Goal: Task Accomplishment & Management: Manage account settings

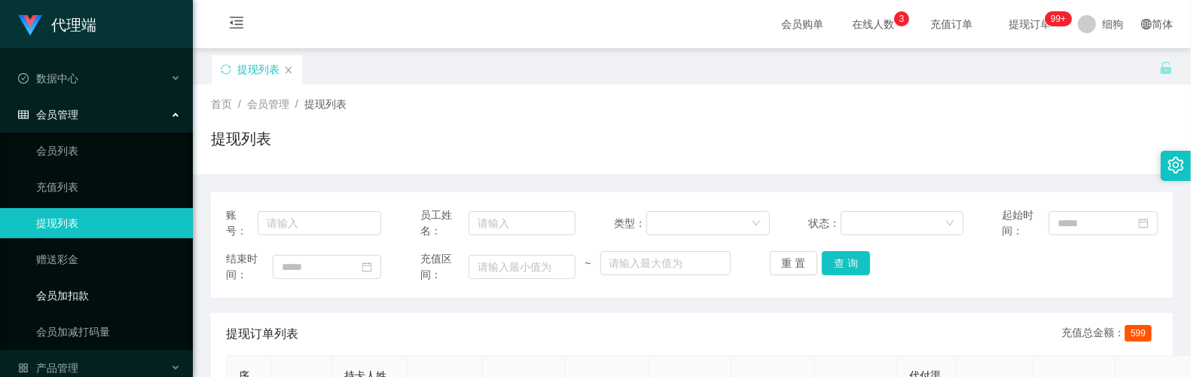
click at [97, 280] on link "会员加扣款" at bounding box center [108, 295] width 145 height 30
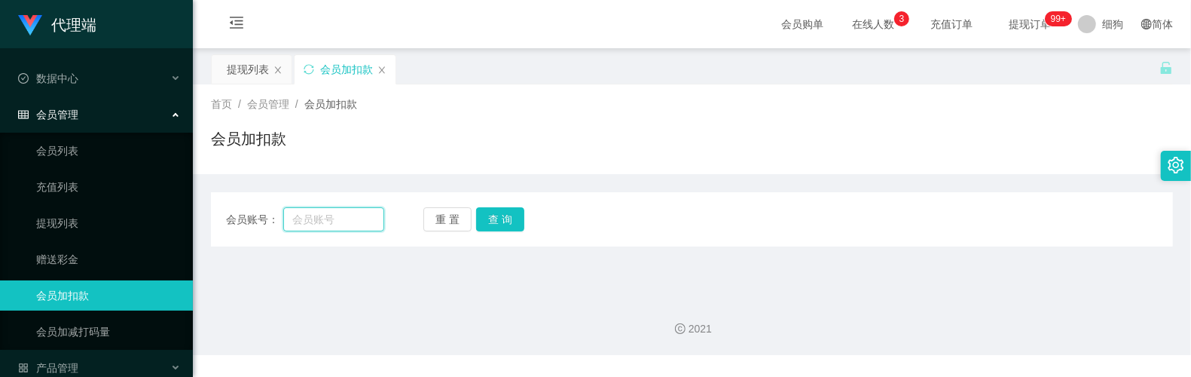
drag, startPoint x: 309, startPoint y: 212, endPoint x: 368, endPoint y: 212, distance: 58.8
click at [310, 212] on input "text" at bounding box center [333, 219] width 100 height 24
paste input "94512439"
type input "94512439"
click at [504, 216] on button "查 询" at bounding box center [500, 219] width 48 height 24
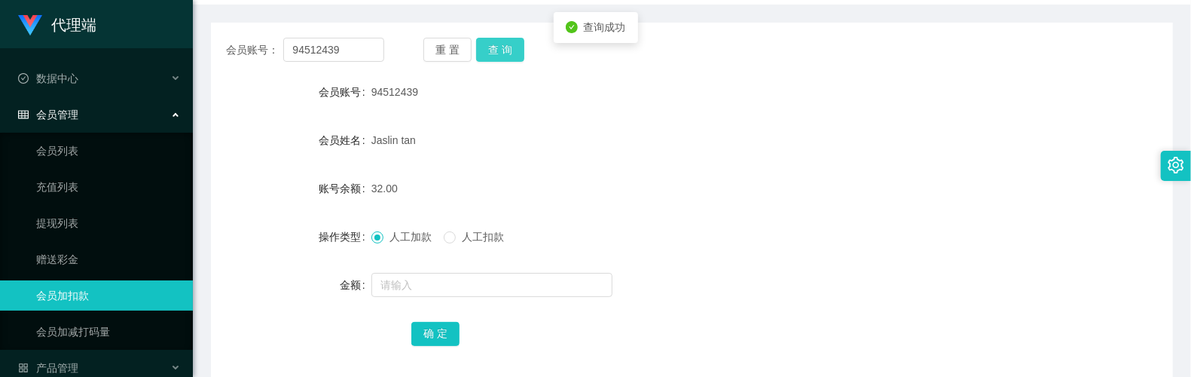
scroll to position [200, 0]
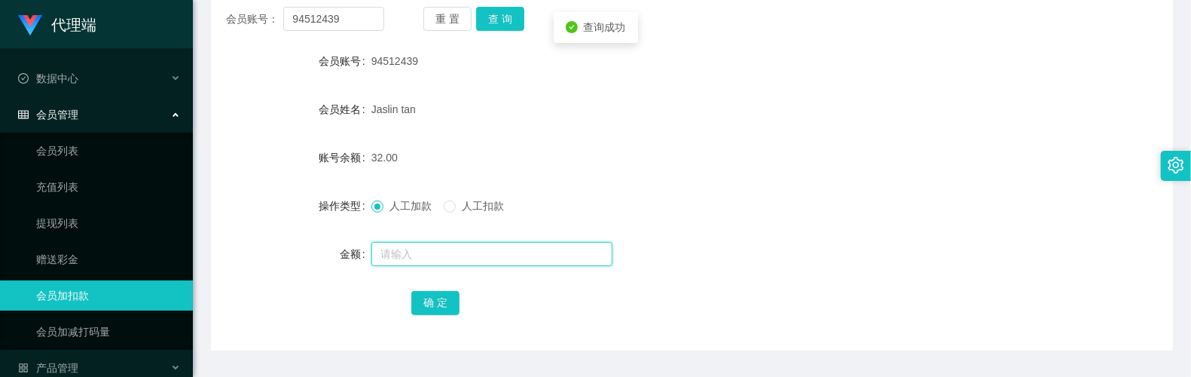
click at [428, 261] on input "text" at bounding box center [491, 254] width 241 height 24
type input "15"
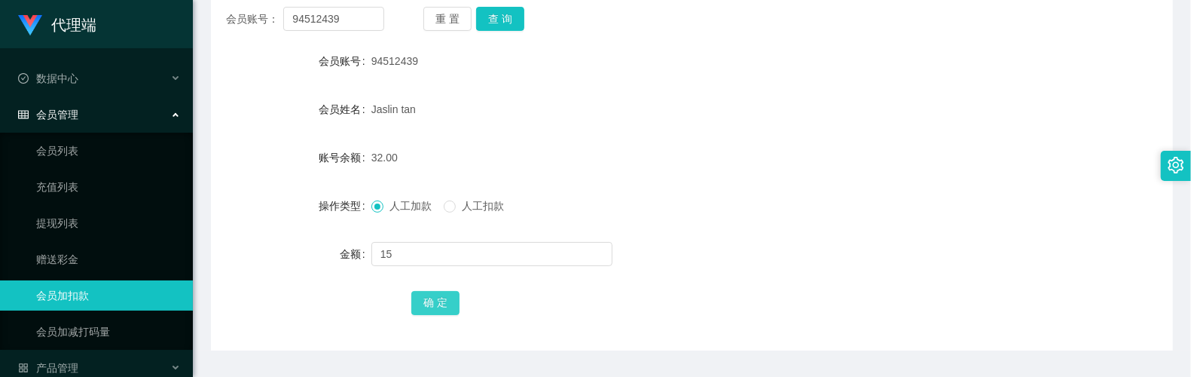
click at [432, 291] on button "确 定" at bounding box center [435, 303] width 48 height 24
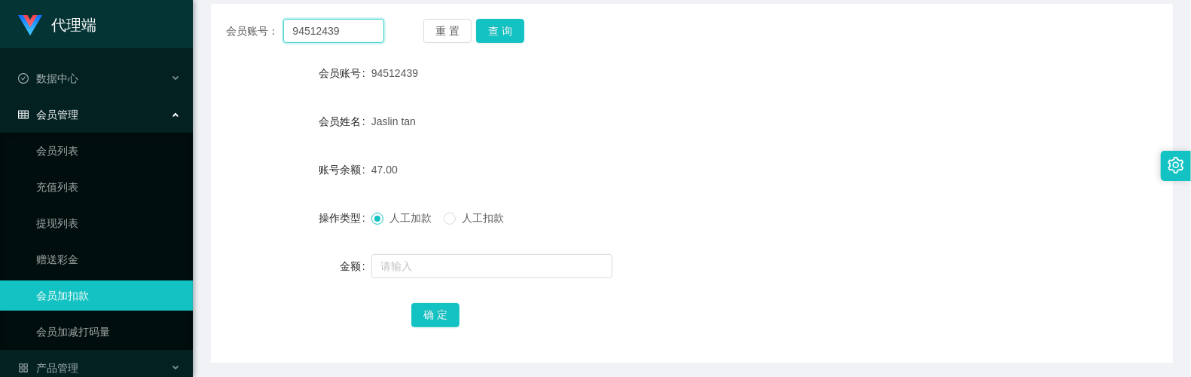
drag, startPoint x: 360, startPoint y: 18, endPoint x: 317, endPoint y: 39, distance: 47.9
click at [185, 19] on section "代理端 数据中心 会员管理 会员列表 充值列表 提现列表 赠送彩金 会员加扣款 会员加减打码量 产品管理 平台首页 保存配置 重置配置 整体风格设置 主题色 …" at bounding box center [595, 122] width 1191 height 621
paste input "8737428"
type input "87374289"
click at [503, 34] on button "查 询" at bounding box center [500, 32] width 48 height 24
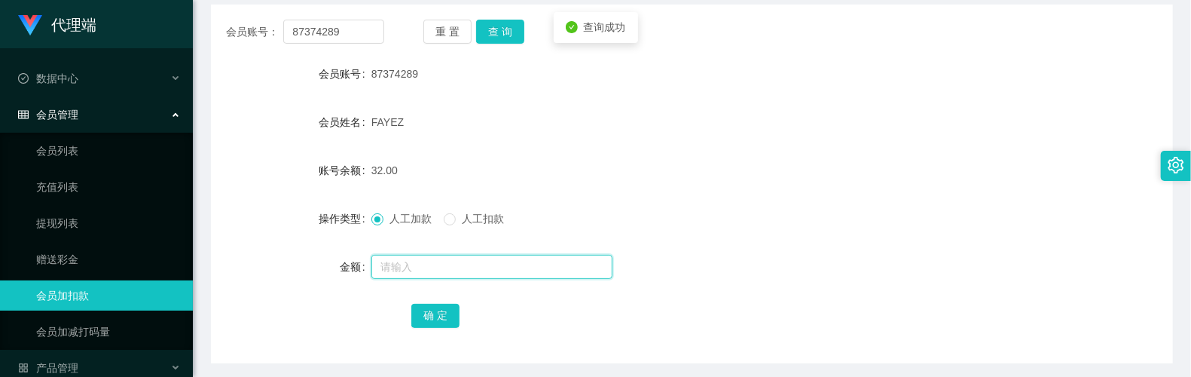
click at [438, 263] on input "text" at bounding box center [491, 267] width 241 height 24
type input "15"
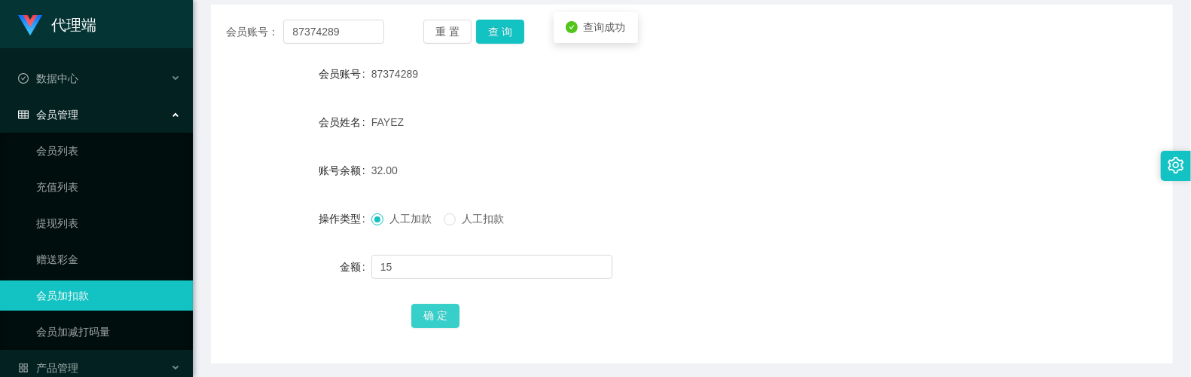
click at [436, 317] on button "确 定" at bounding box center [435, 316] width 48 height 24
drag, startPoint x: 366, startPoint y: 37, endPoint x: 185, endPoint y: 29, distance: 181.8
click at [185, 29] on section "代理端 数据中心 会员管理 会员列表 充值列表 提现列表 赠送彩金 会员加扣款 会员加减打码量 产品管理 平台首页 保存配置 重置配置 整体风格设置 主题色 …" at bounding box center [595, 122] width 1191 height 621
paste input "5741"
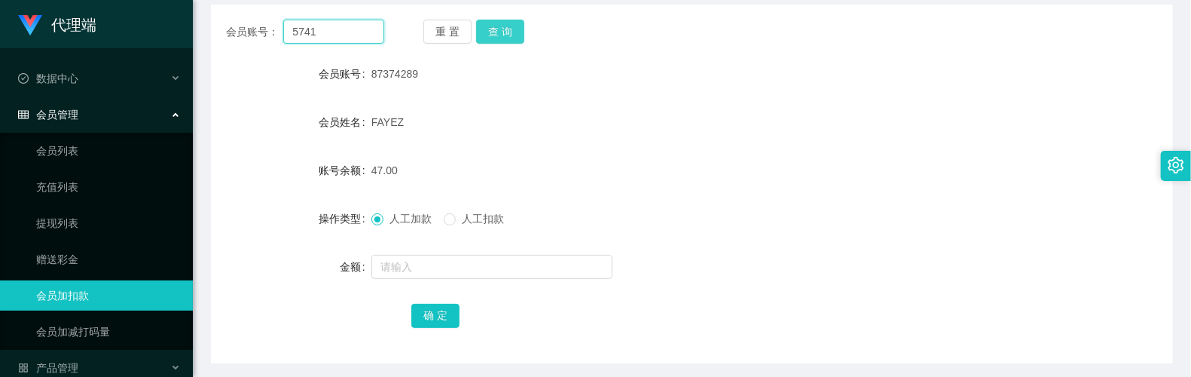
type input "5741"
click at [488, 34] on button "查 询" at bounding box center [500, 32] width 48 height 24
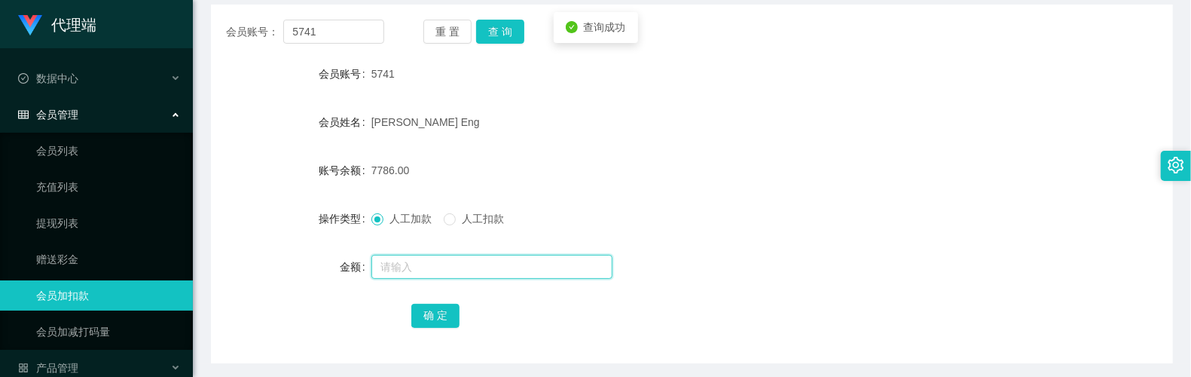
click at [414, 259] on input "text" at bounding box center [491, 267] width 241 height 24
type input "15"
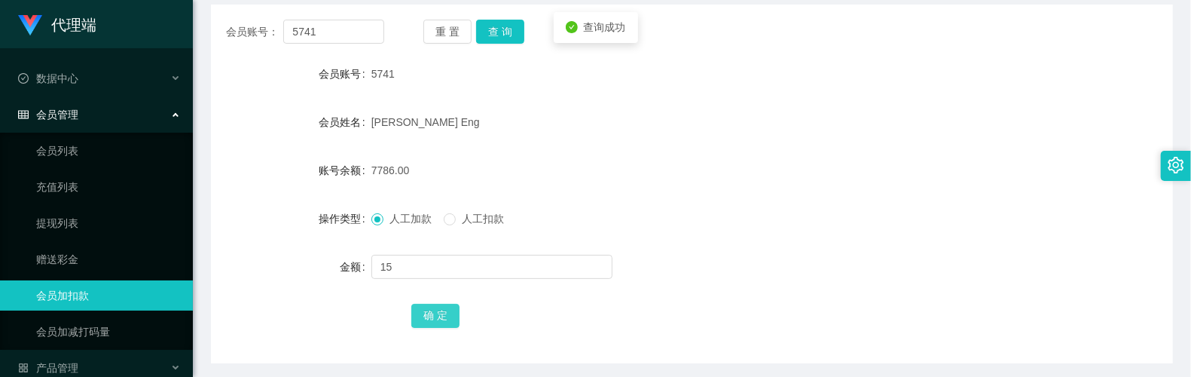
click at [438, 315] on button "确 定" at bounding box center [435, 316] width 48 height 24
drag, startPoint x: 283, startPoint y: 102, endPoint x: 257, endPoint y: 61, distance: 49.1
click at [283, 102] on form "会员账号 5741 会员姓名 [PERSON_NAME] Eng 账号余额 7801.00 操作类型 人工加款 人工扣款 金额 确 定" at bounding box center [692, 194] width 962 height 271
drag, startPoint x: 359, startPoint y: 36, endPoint x: 221, endPoint y: 27, distance: 138.2
click at [221, 27] on div "会员账号： 5741 重 置 查 询" at bounding box center [692, 32] width 962 height 24
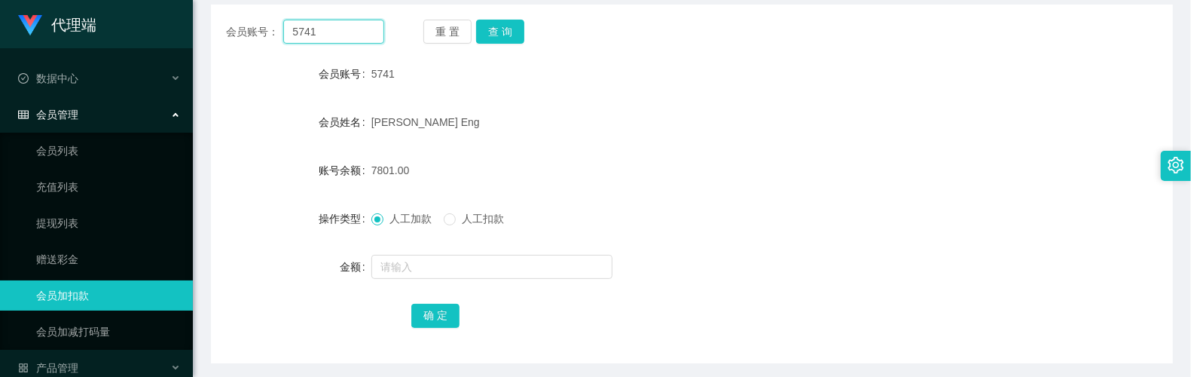
paste input "94512439"
type input "94512439"
click at [498, 34] on button "查 询" at bounding box center [500, 32] width 48 height 24
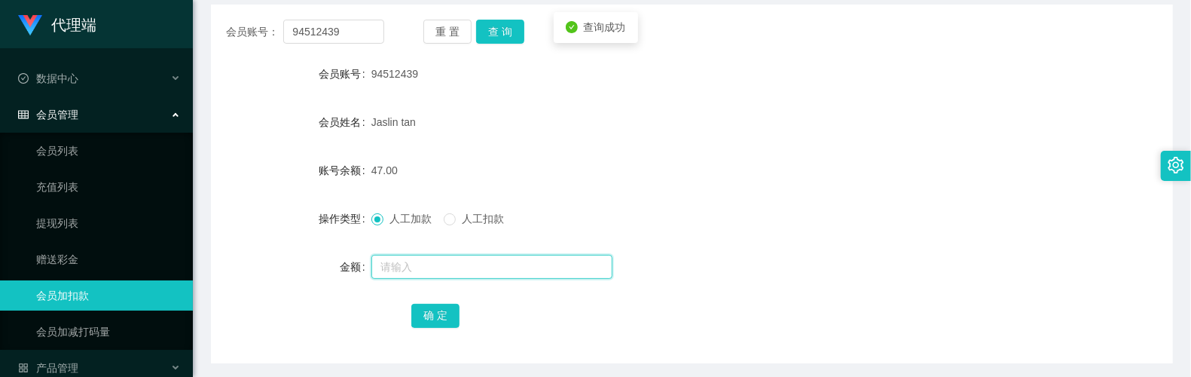
click at [445, 265] on input "text" at bounding box center [491, 267] width 241 height 24
type input "8"
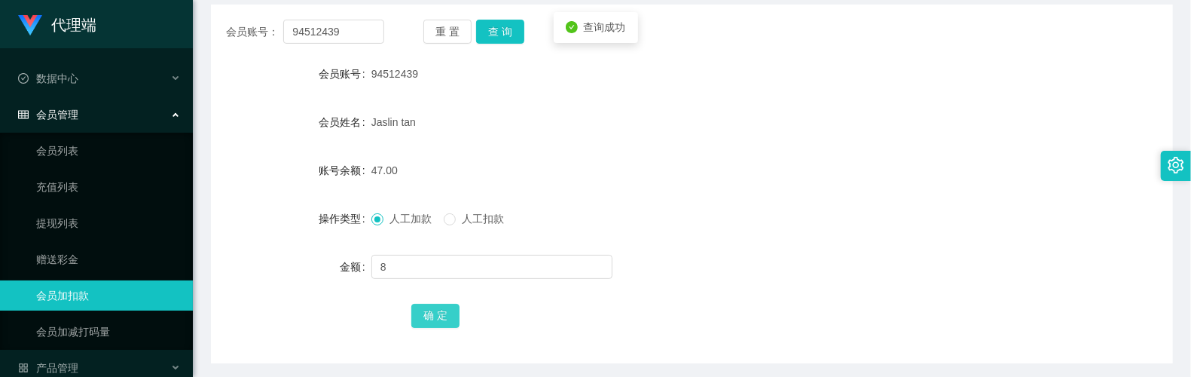
click at [423, 305] on button "确 定" at bounding box center [435, 316] width 48 height 24
drag, startPoint x: 360, startPoint y: 29, endPoint x: 60, endPoint y: 21, distance: 300.0
click at [16, 12] on section "代理端 数据中心 会员管理 会员列表 充值列表 提现列表 赠送彩金 会员加扣款 会员加减打码量 产品管理 平台首页 保存配置 重置配置 整体风格设置 主题色 …" at bounding box center [595, 122] width 1191 height 621
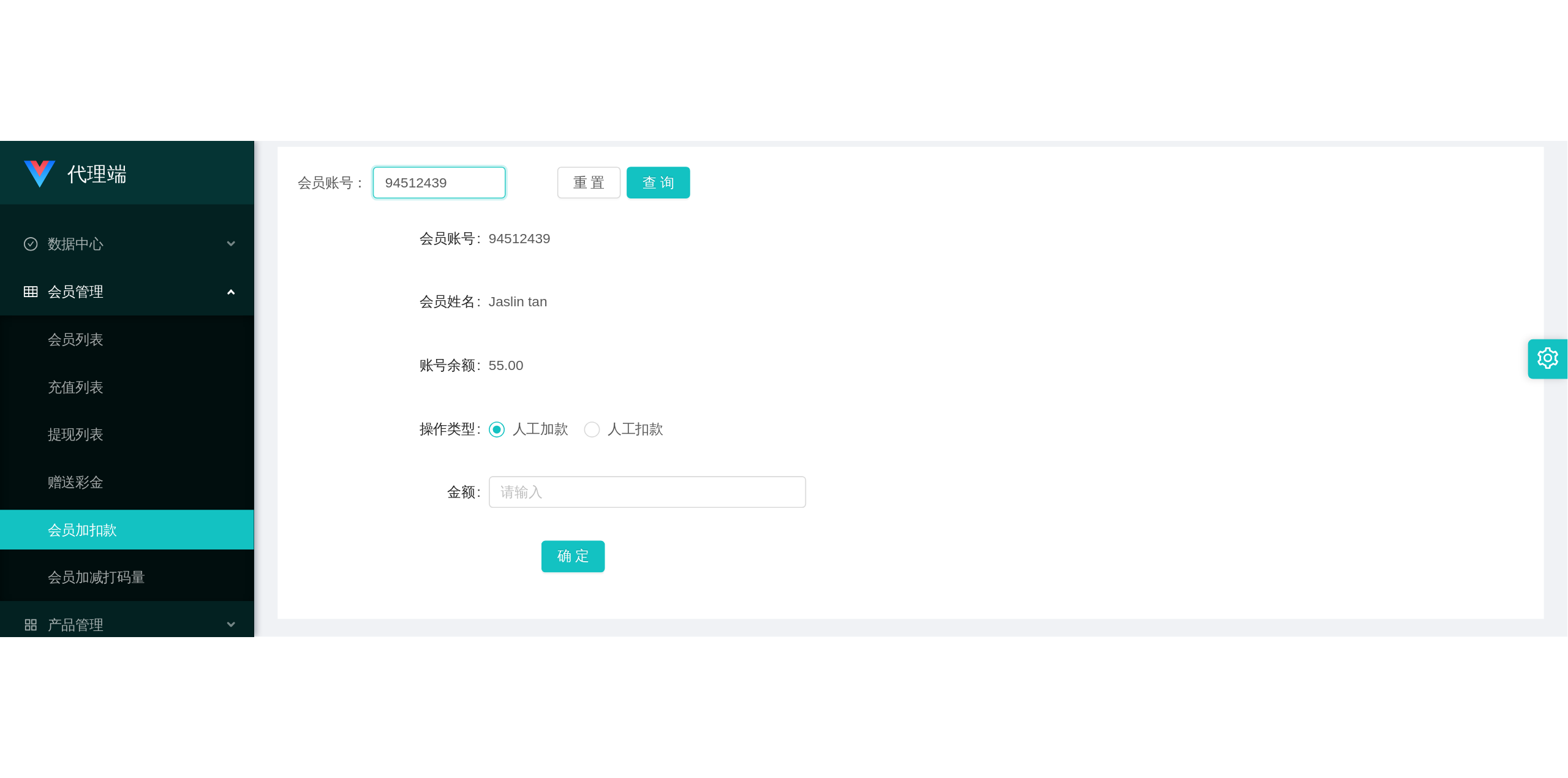
scroll to position [125, 0]
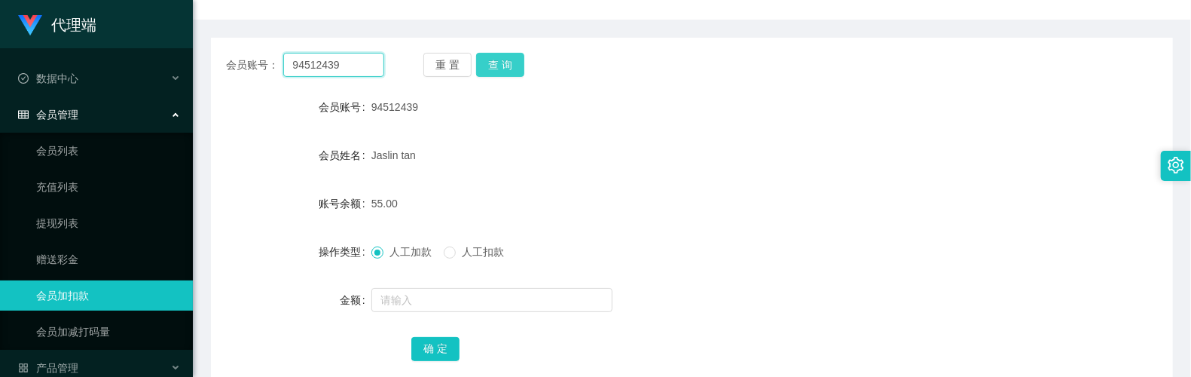
paste input "8737428"
type input "87374289"
click at [501, 69] on button "查 询" at bounding box center [500, 65] width 48 height 24
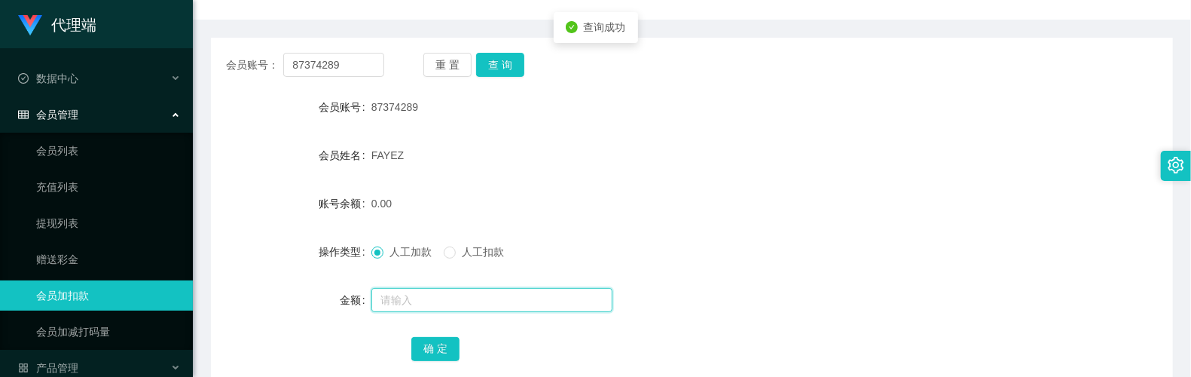
click at [437, 295] on input "text" at bounding box center [491, 300] width 241 height 24
type input "5"
drag, startPoint x: 439, startPoint y: 351, endPoint x: 488, endPoint y: 307, distance: 66.2
click at [439, 351] on button "确 定" at bounding box center [435, 349] width 48 height 24
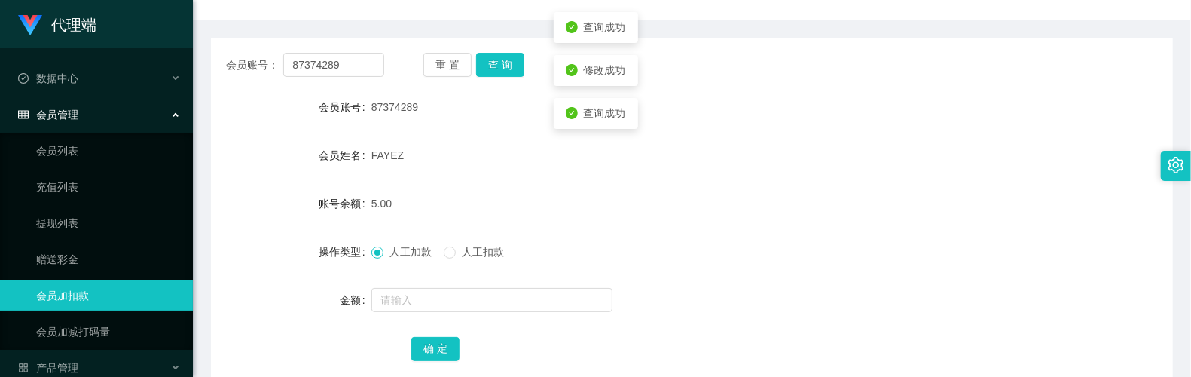
drag, startPoint x: 682, startPoint y: 197, endPoint x: 664, endPoint y: 113, distance: 85.6
click at [682, 194] on div "5.00" at bounding box center [651, 203] width 561 height 30
click at [513, 70] on button "查 询" at bounding box center [500, 65] width 48 height 24
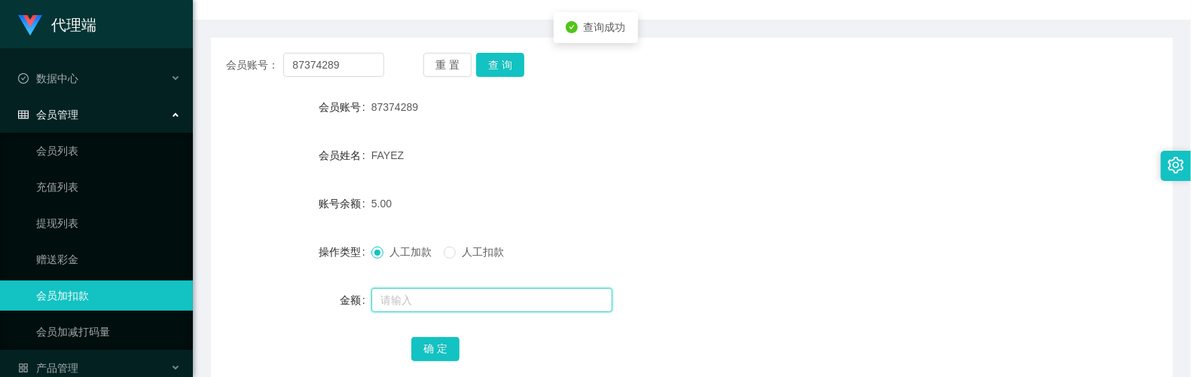
click at [446, 291] on input "text" at bounding box center [491, 300] width 241 height 24
type input "3"
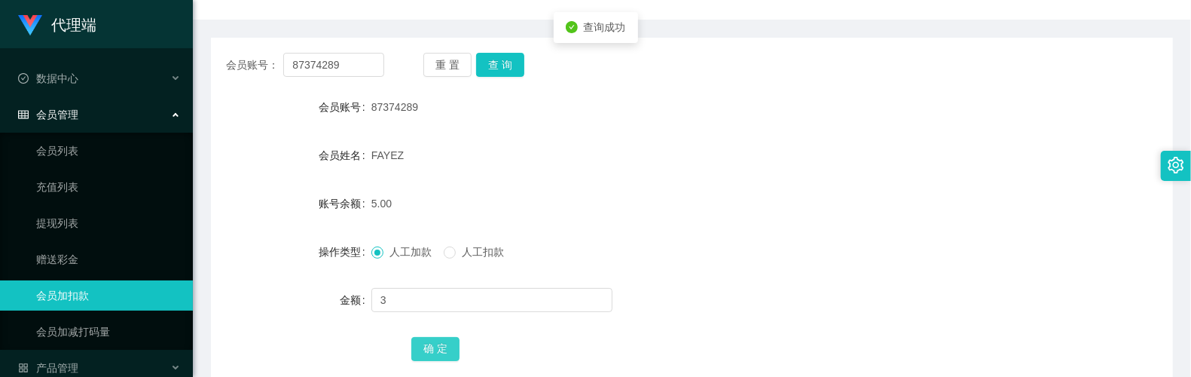
drag, startPoint x: 450, startPoint y: 350, endPoint x: 456, endPoint y: 344, distance: 8.0
click at [450, 350] on button "确 定" at bounding box center [435, 349] width 48 height 24
click at [674, 142] on div "FAYEZ" at bounding box center [651, 155] width 561 height 30
click at [544, 136] on form "会员账号 87374289 会员姓名 [PERSON_NAME] 账号余额 8.00 操作类型 人工加款 人工扣款 金额 确 定" at bounding box center [692, 227] width 962 height 271
drag, startPoint x: 344, startPoint y: 60, endPoint x: 206, endPoint y: 62, distance: 137.9
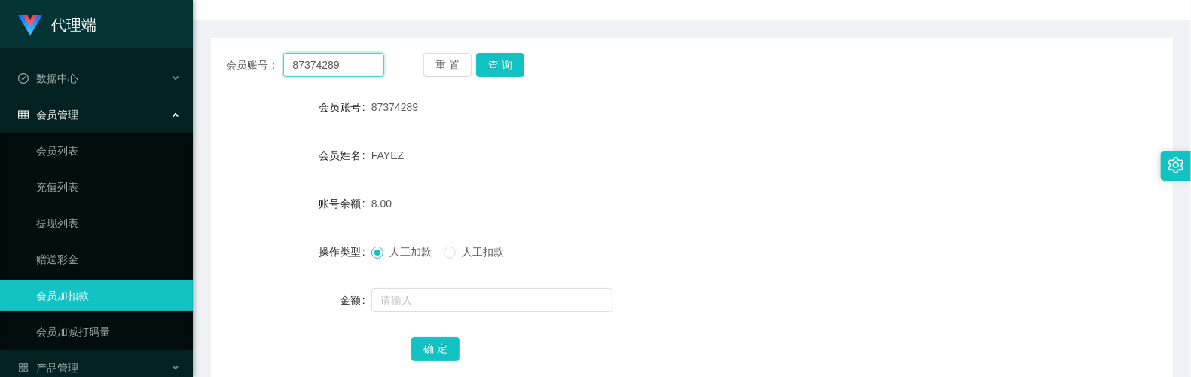
click at [206, 62] on main "关闭左侧 关闭右侧 关闭其它 刷新页面 提现列表 会员加扣款 首页 / 会员管理 / 会员加扣款 / 会员加扣款 会员账号： 87374289 重 置 查 询…" at bounding box center [692, 145] width 998 height 503
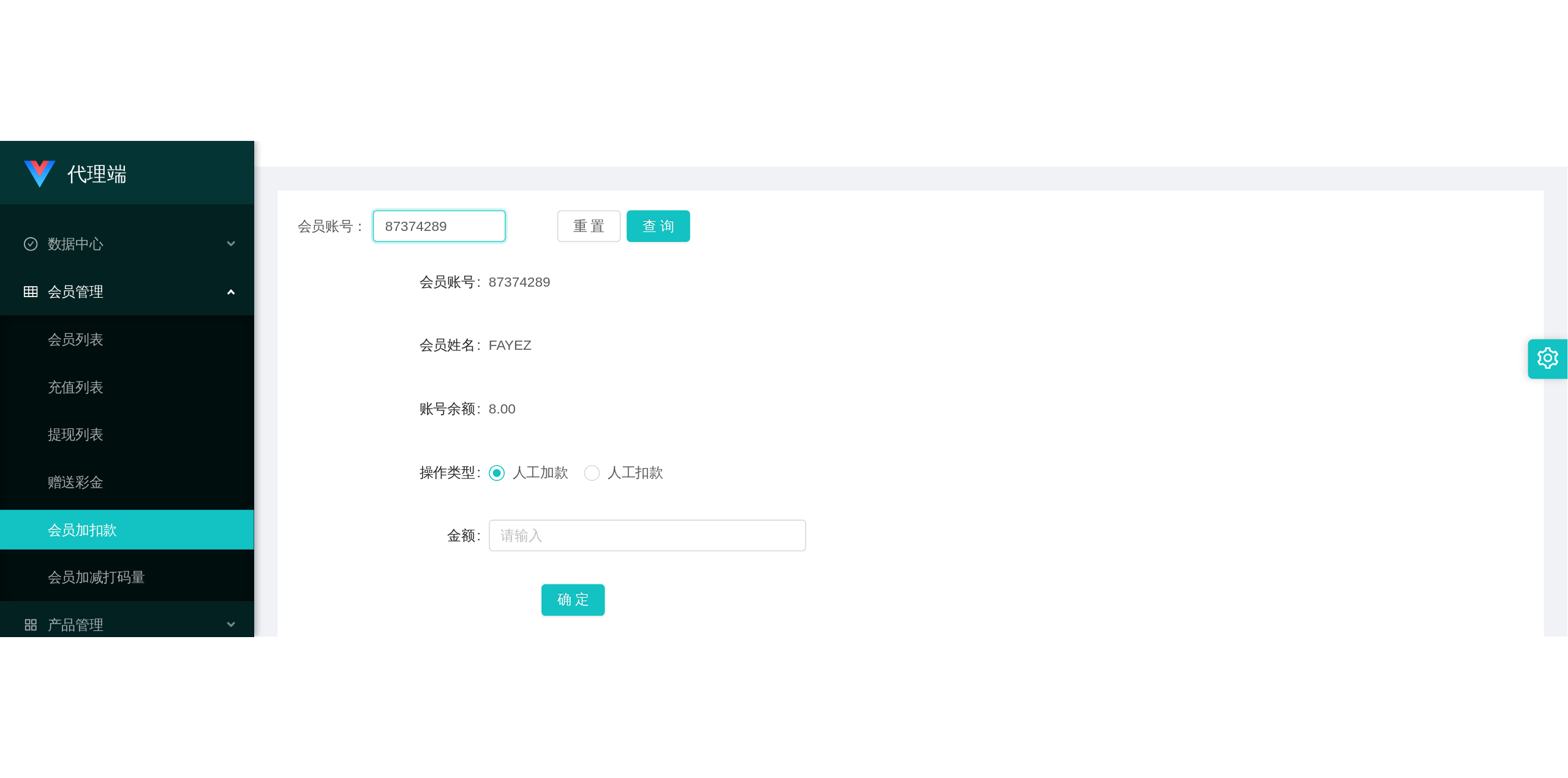
scroll to position [0, 0]
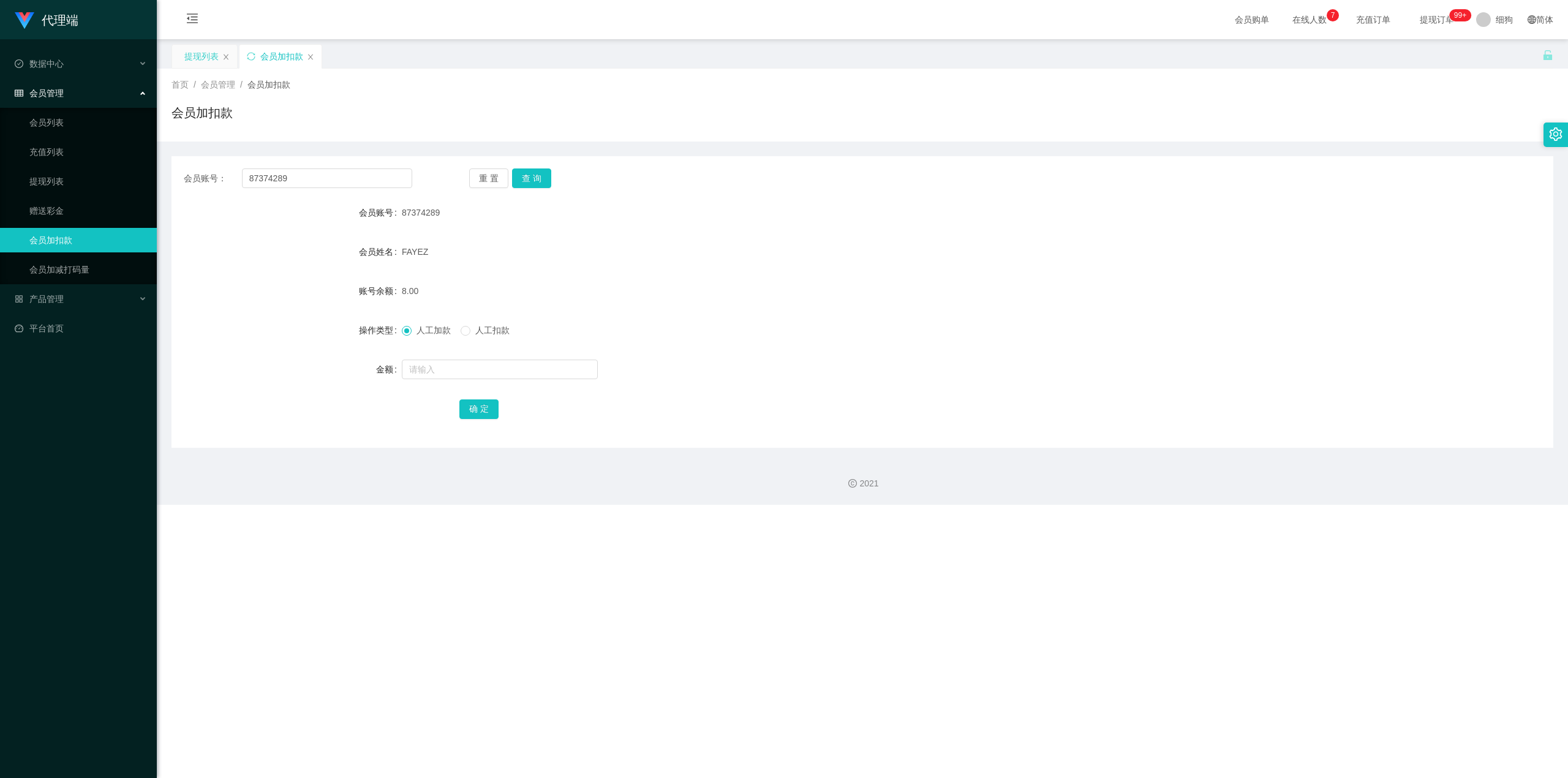
click at [204, 47] on div "提现列表" at bounding box center [202, 56] width 34 height 24
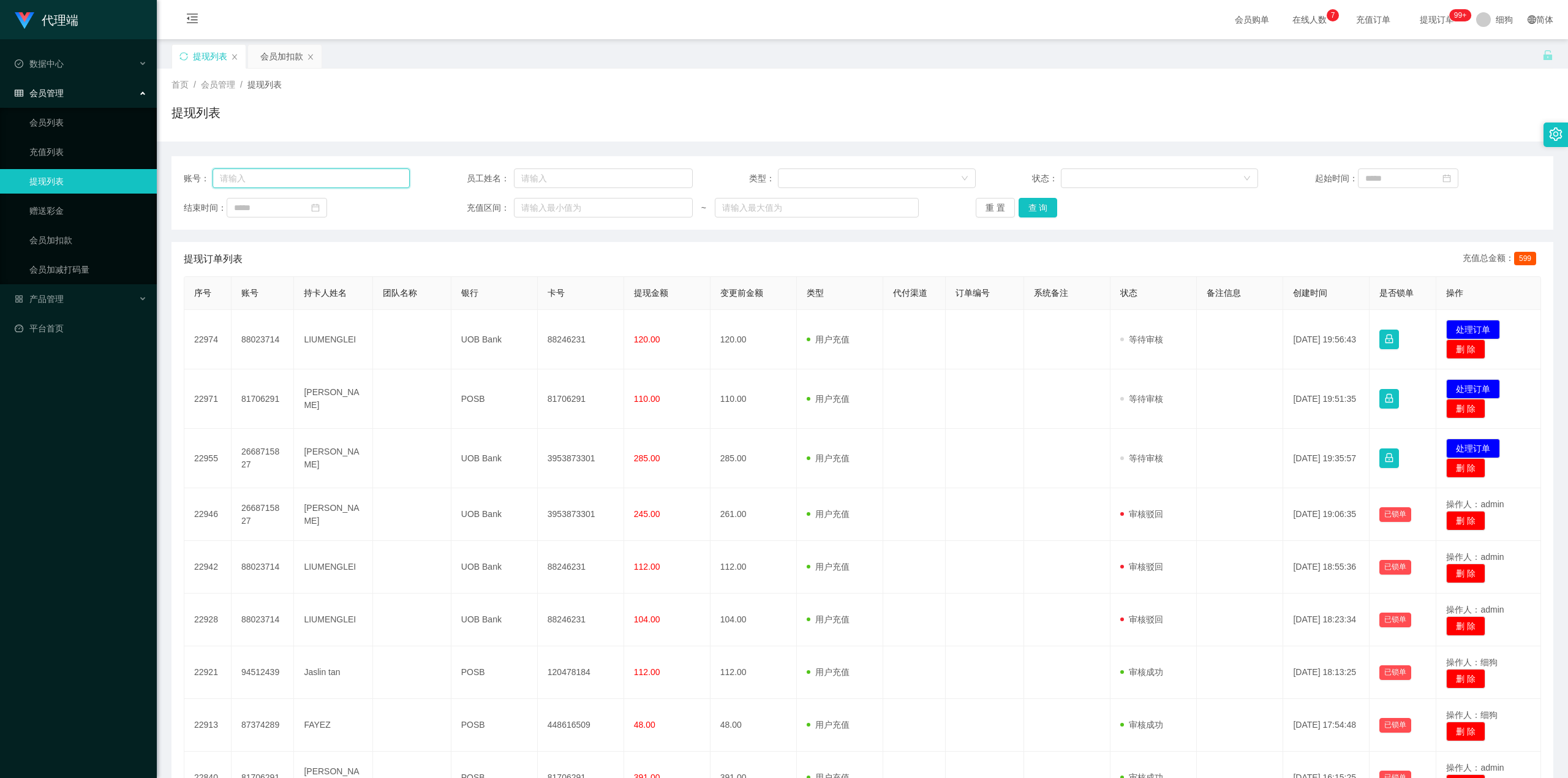
click at [332, 184] on input "text" at bounding box center [311, 178] width 198 height 20
paste input "87374289"
type input "87374289"
click at [968, 206] on button "查 询" at bounding box center [1038, 207] width 39 height 20
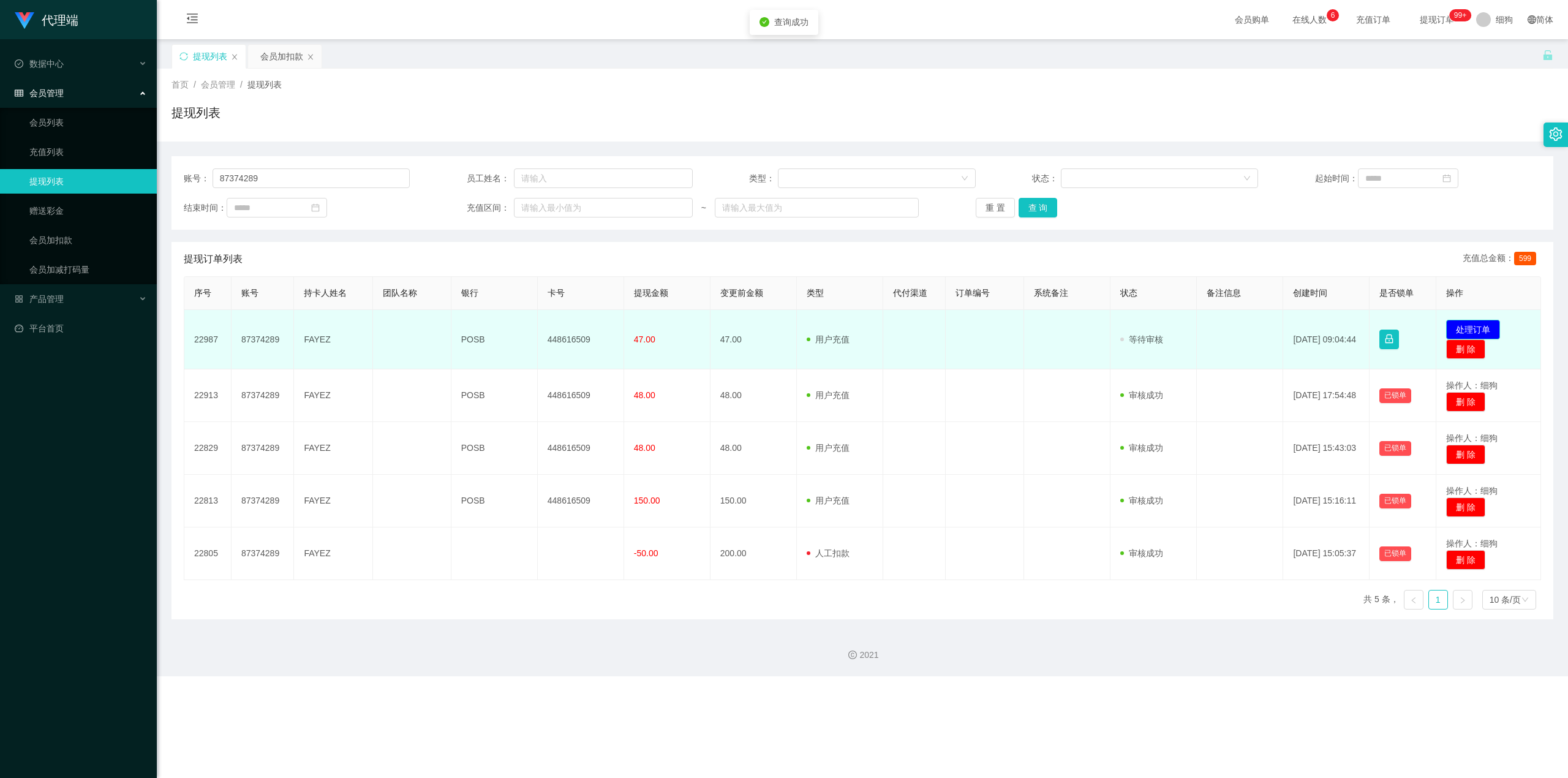
click at [968, 306] on button "处理订单" at bounding box center [1473, 329] width 54 height 20
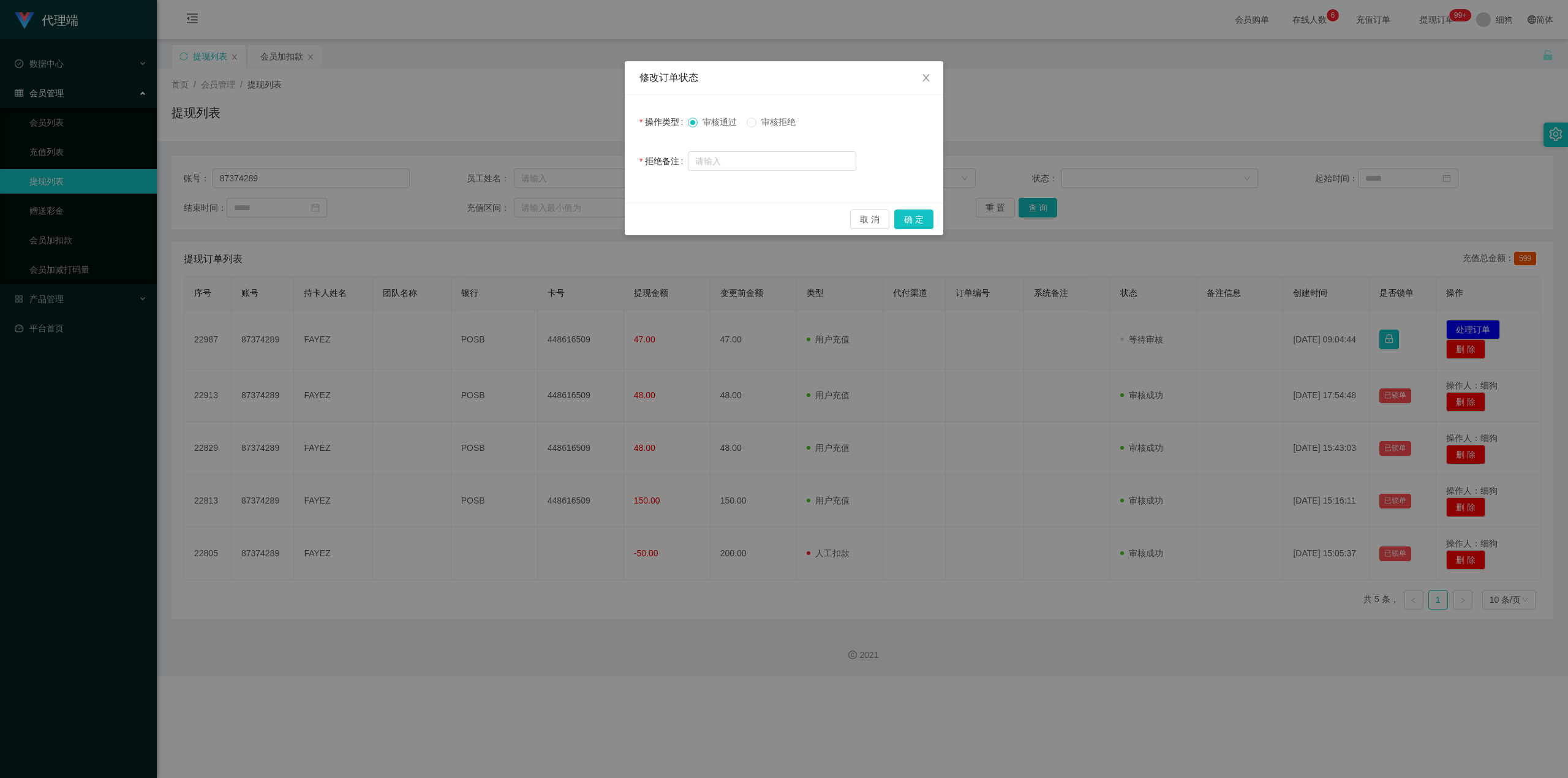
click at [767, 128] on label "审核拒绝" at bounding box center [774, 122] width 54 height 13
click at [767, 159] on input "text" at bounding box center [771, 161] width 168 height 20
type input "您好，系統查詢您沒有按照商家的規定完成愛心公益訂單，請聯繫助理完成愛心公益訂單後再申請提現。帶來不便請諒解"
click at [918, 215] on button "确 定" at bounding box center [914, 219] width 39 height 20
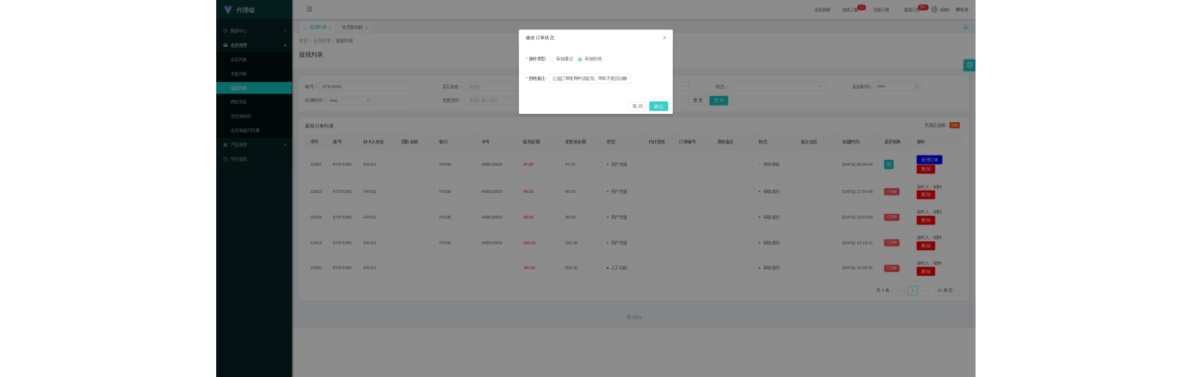
scroll to position [0, 0]
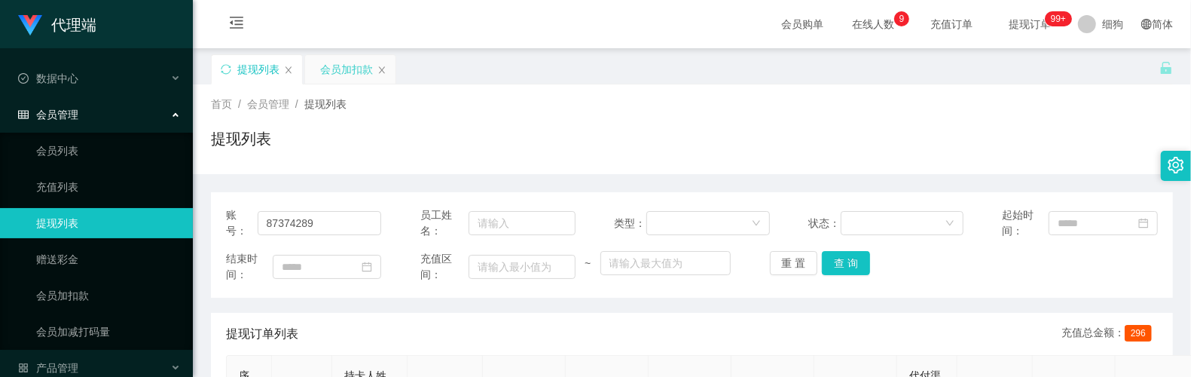
click at [353, 76] on div "会员加扣款" at bounding box center [346, 69] width 53 height 29
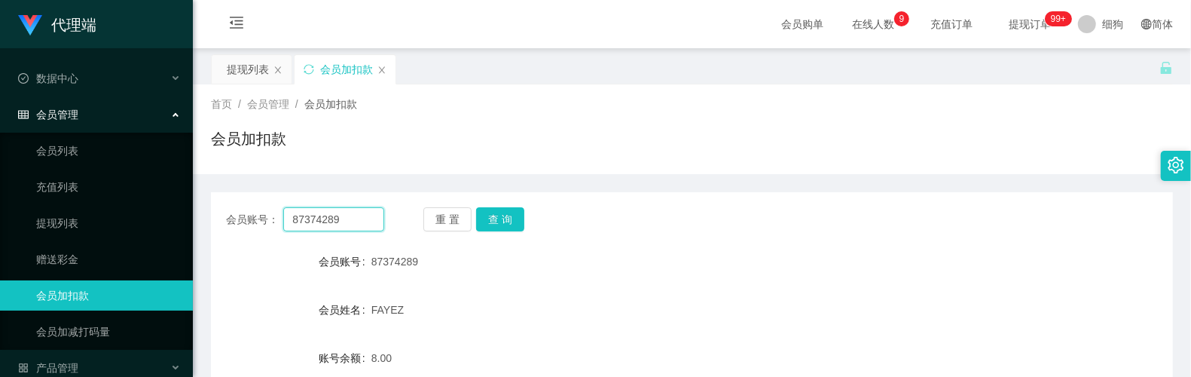
drag, startPoint x: 362, startPoint y: 226, endPoint x: 350, endPoint y: 242, distance: 20.4
click at [202, 222] on main "关闭左侧 关闭右侧 关闭其它 刷新页面 提现列表 会员加扣款 首页 / 会员管理 / 会员加扣款 / 会员加扣款 会员账号： 87374289 重 置 查 询…" at bounding box center [692, 299] width 998 height 503
paste input "5741"
type input "5741"
click at [519, 211] on button "查 询" at bounding box center [500, 219] width 48 height 24
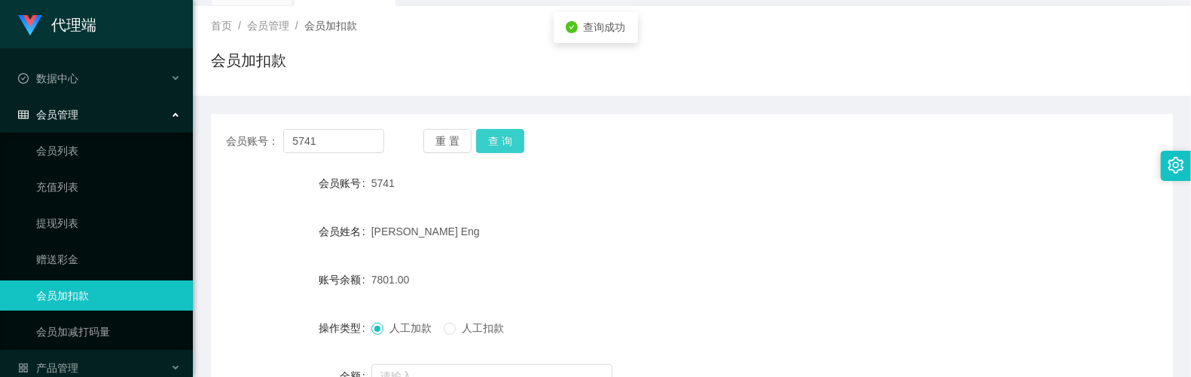
scroll to position [200, 0]
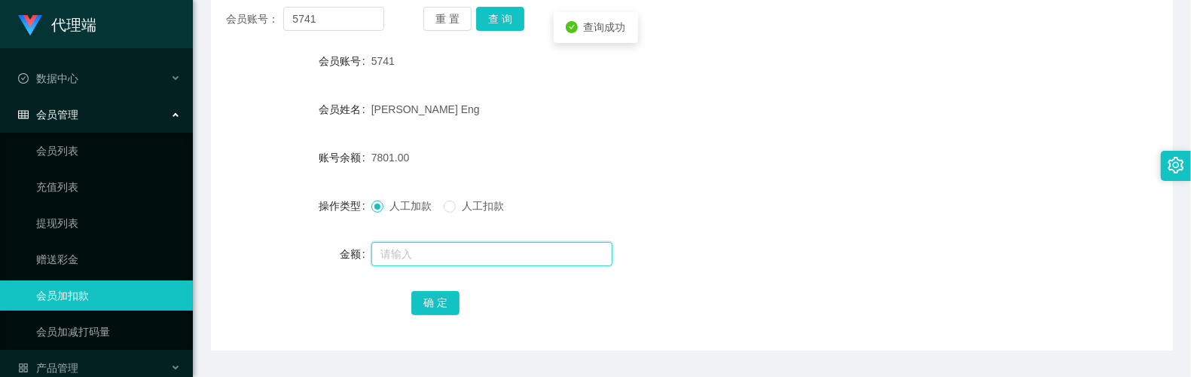
click at [422, 250] on input "text" at bounding box center [491, 254] width 241 height 24
type input "8"
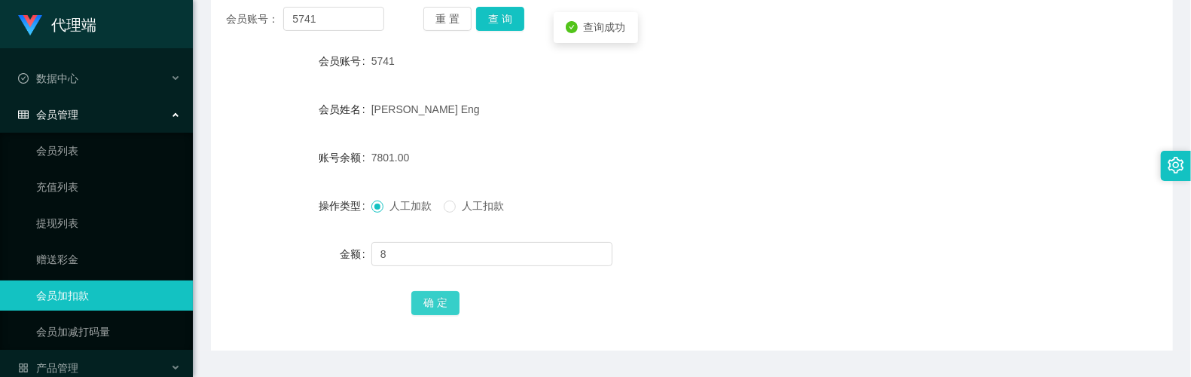
drag, startPoint x: 435, startPoint y: 300, endPoint x: 441, endPoint y: 285, distance: 16.2
click at [435, 300] on button "确 定" at bounding box center [435, 303] width 48 height 24
drag, startPoint x: 347, startPoint y: 21, endPoint x: 194, endPoint y: 3, distance: 153.3
click at [211, 3] on div "首页 / 会员管理 / 会员加扣款 / 会员加扣款 会员账号： 5741 重 置 查 询 会员账号 5741 会员姓名 [PERSON_NAME] Eng 账…" at bounding box center [692, 117] width 962 height 466
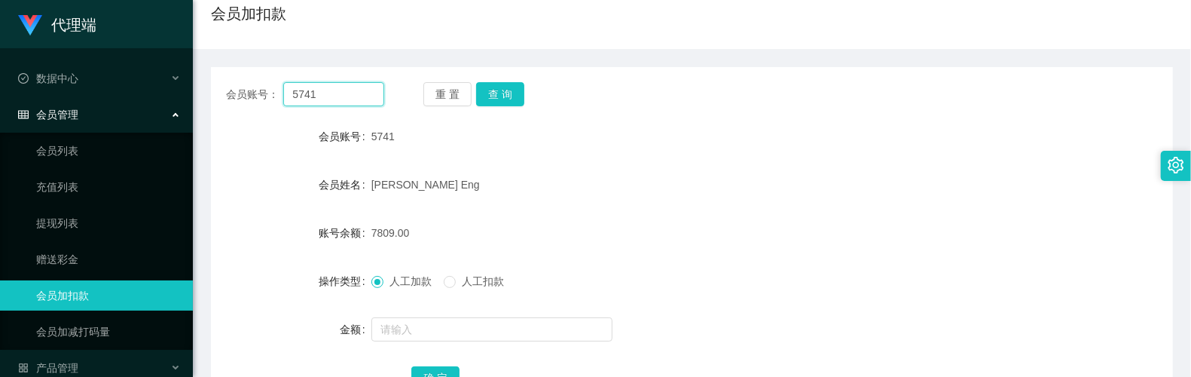
paste input "87374289"
type input "87374289"
drag, startPoint x: 510, startPoint y: 97, endPoint x: 505, endPoint y: 106, distance: 10.5
click at [510, 97] on button "查 询" at bounding box center [500, 94] width 48 height 24
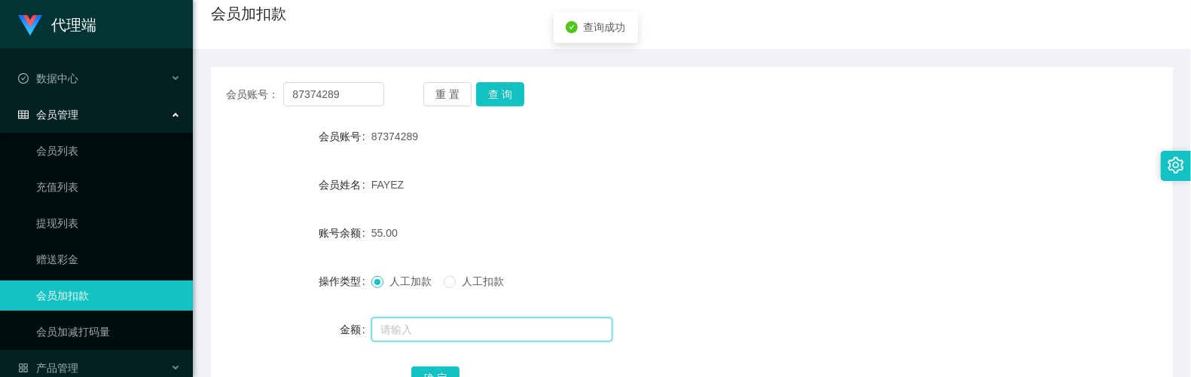
drag, startPoint x: 443, startPoint y: 318, endPoint x: 444, endPoint y: 326, distance: 8.3
click at [443, 318] on input "text" at bounding box center [491, 329] width 241 height 24
type input "8"
click at [448, 365] on div "确 定" at bounding box center [691, 377] width 561 height 30
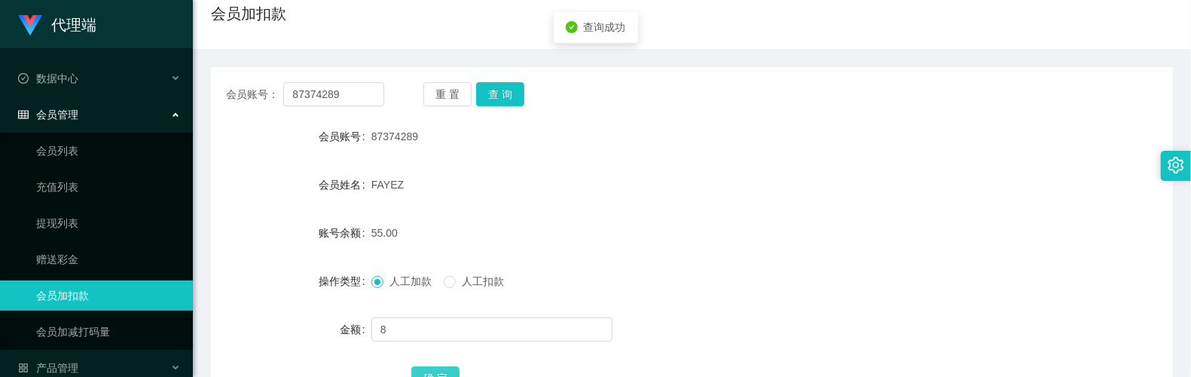
click at [447, 372] on button "确 定" at bounding box center [435, 378] width 48 height 24
drag, startPoint x: 362, startPoint y: 95, endPoint x: 185, endPoint y: 90, distance: 176.4
click at [190, 91] on section "代理端 数据中心 会员管理 会员列表 充值列表 提现列表 赠送彩金 会员加扣款 会员加减打码量 产品管理 平台首页 保存配置 重置配置 整体风格设置 主题色 …" at bounding box center [595, 185] width 1191 height 621
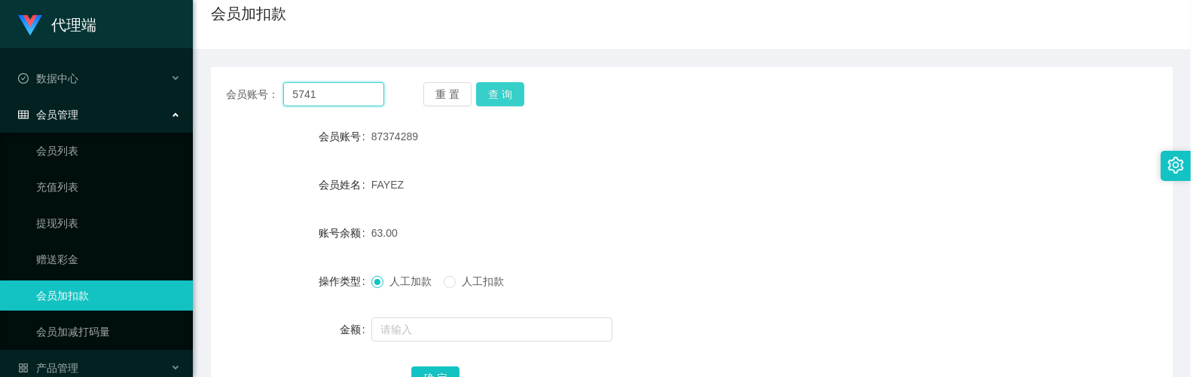
type input "5741"
drag, startPoint x: 499, startPoint y: 94, endPoint x: 487, endPoint y: 130, distance: 37.4
click at [499, 94] on button "查 询" at bounding box center [500, 94] width 48 height 24
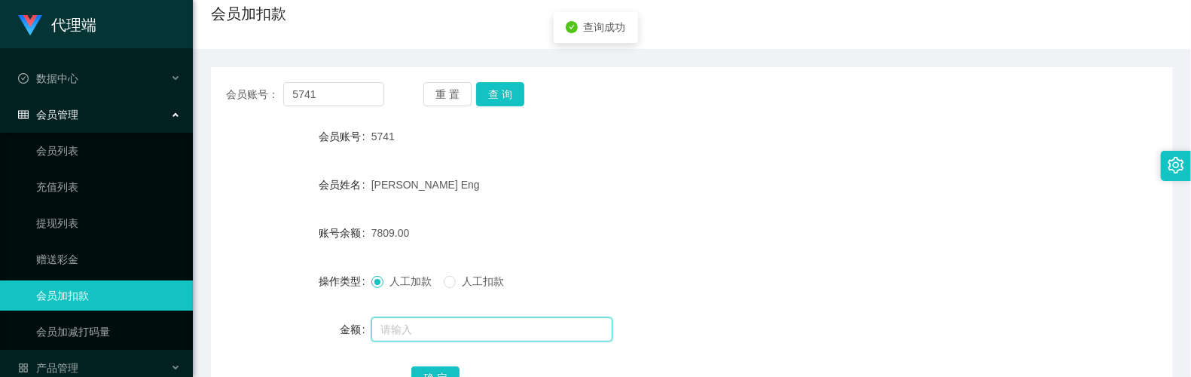
click at [436, 319] on input "text" at bounding box center [491, 329] width 241 height 24
type input "8"
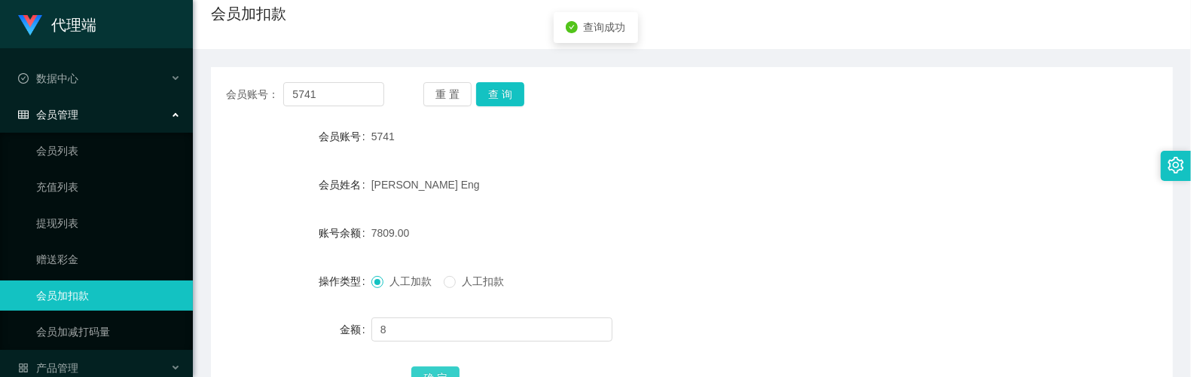
click at [443, 372] on button "确 定" at bounding box center [435, 378] width 48 height 24
drag, startPoint x: 341, startPoint y: 97, endPoint x: 188, endPoint y: 94, distance: 153.0
click at [188, 94] on section "代理端 数据中心 会员管理 会员列表 充值列表 提现列表 赠送彩金 会员加扣款 会员加减打码量 产品管理 平台首页 保存配置 重置配置 整体风格设置 主题色 …" at bounding box center [595, 185] width 1191 height 621
paste input "94512439"
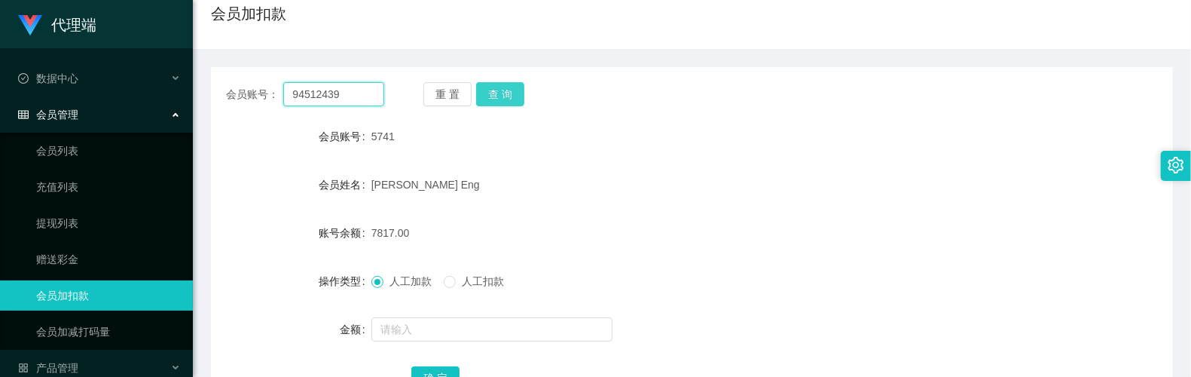
type input "94512439"
click at [519, 105] on button "查 询" at bounding box center [500, 94] width 48 height 24
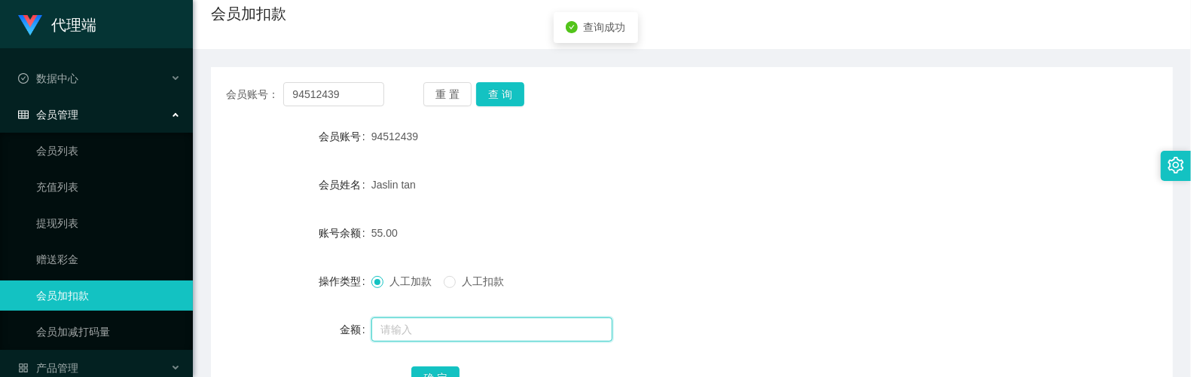
click at [445, 324] on input "text" at bounding box center [491, 329] width 241 height 24
type input "8"
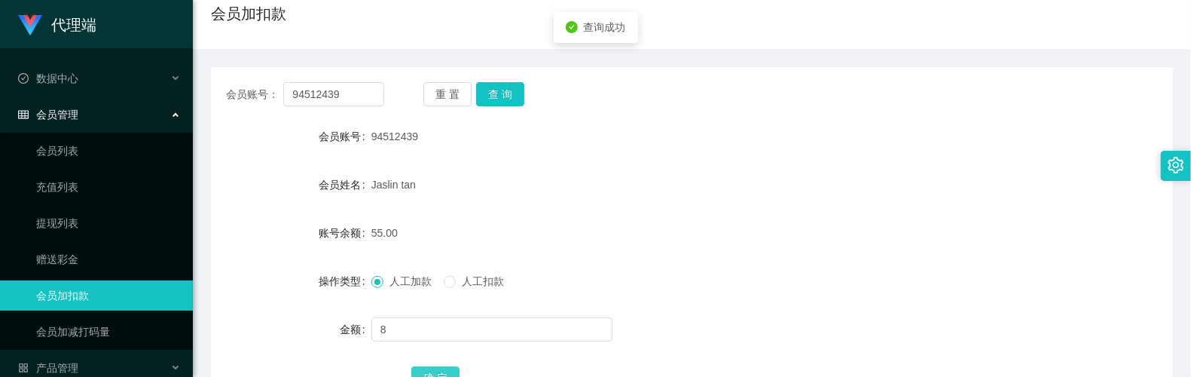
drag, startPoint x: 451, startPoint y: 372, endPoint x: 459, endPoint y: 362, distance: 12.8
click at [451, 372] on button "确 定" at bounding box center [435, 378] width 48 height 24
drag, startPoint x: 350, startPoint y: 97, endPoint x: 248, endPoint y: 103, distance: 101.9
click at [248, 103] on div "会员账号： 94512439" at bounding box center [305, 94] width 158 height 24
click at [517, 109] on div "会员账号： 94512439 重 置 查 询 会员账号 94512439 会员姓名 [PERSON_NAME] tan 账号余额 63.00 操作类型 人工加…" at bounding box center [692, 246] width 962 height 359
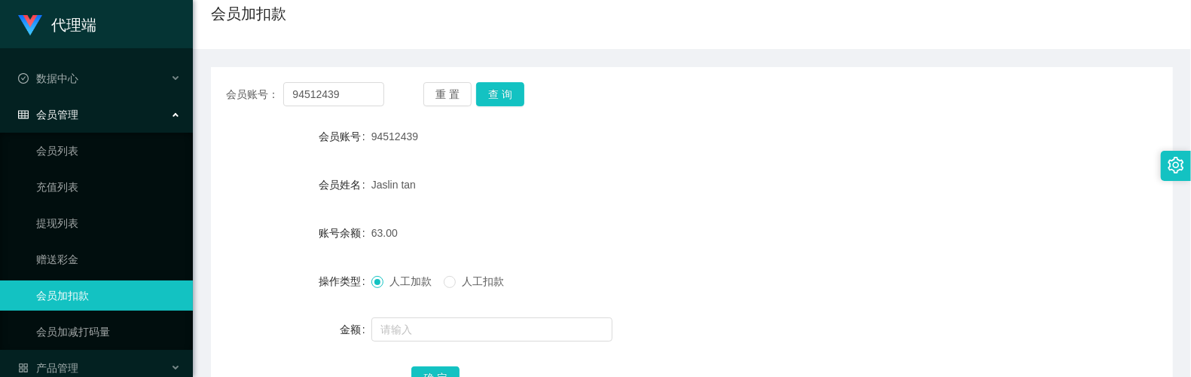
click at [517, 106] on div "会员账号： 94512439 重 置 查 询 会员账号 94512439 会员姓名 [PERSON_NAME] tan 账号余额 63.00 操作类型 人工加…" at bounding box center [692, 246] width 962 height 359
click at [513, 101] on button "查 询" at bounding box center [500, 94] width 48 height 24
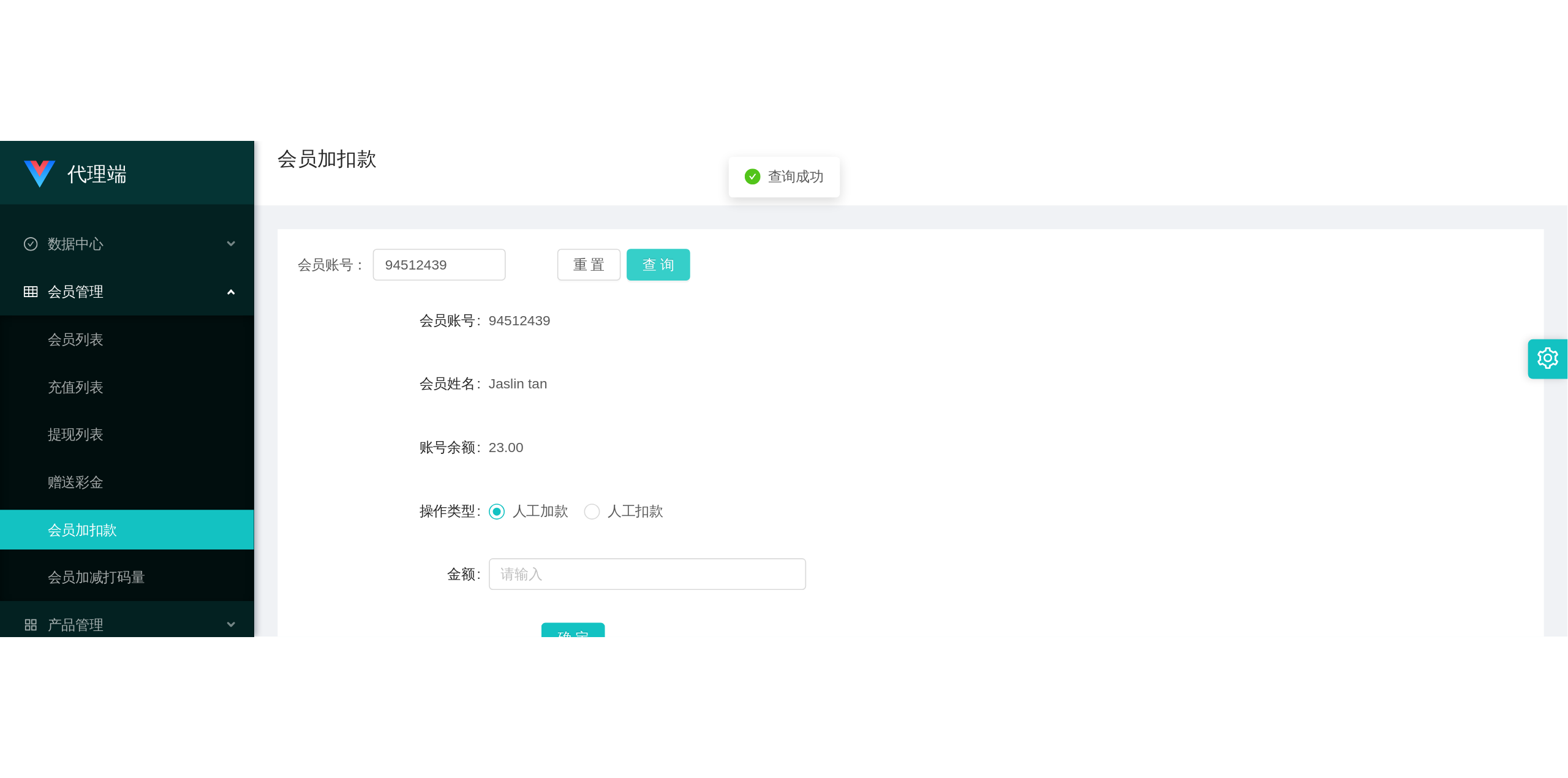
scroll to position [0, 0]
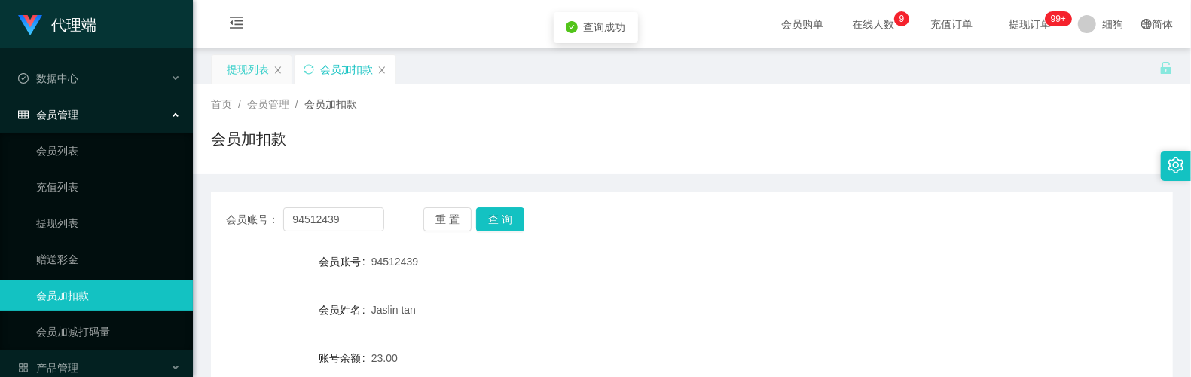
click at [260, 77] on div "提现列表" at bounding box center [248, 69] width 42 height 29
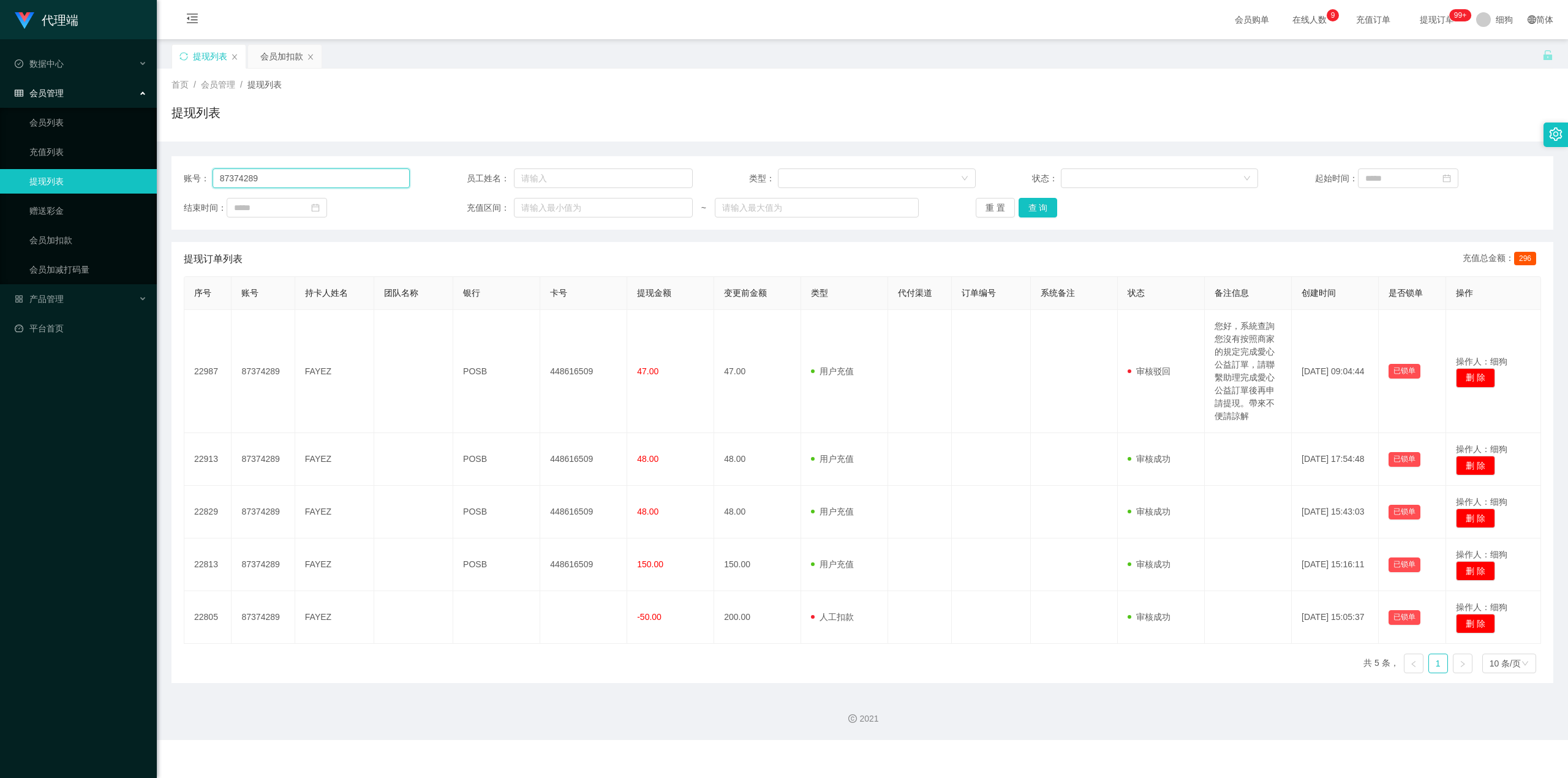
drag, startPoint x: 136, startPoint y: 170, endPoint x: 89, endPoint y: 169, distance: 47.0
click at [82, 165] on section "代理端 数据中心 会员管理 会员列表 充值列表 提现列表 赠送彩金 会员加扣款 会员加减打码量 产品管理 平台首页 保存配置 重置配置 整体风格设置 主题色 …" at bounding box center [784, 370] width 1568 height 740
paste input "9451243"
type input "94512439"
click at [968, 211] on button "查 询" at bounding box center [1038, 207] width 39 height 20
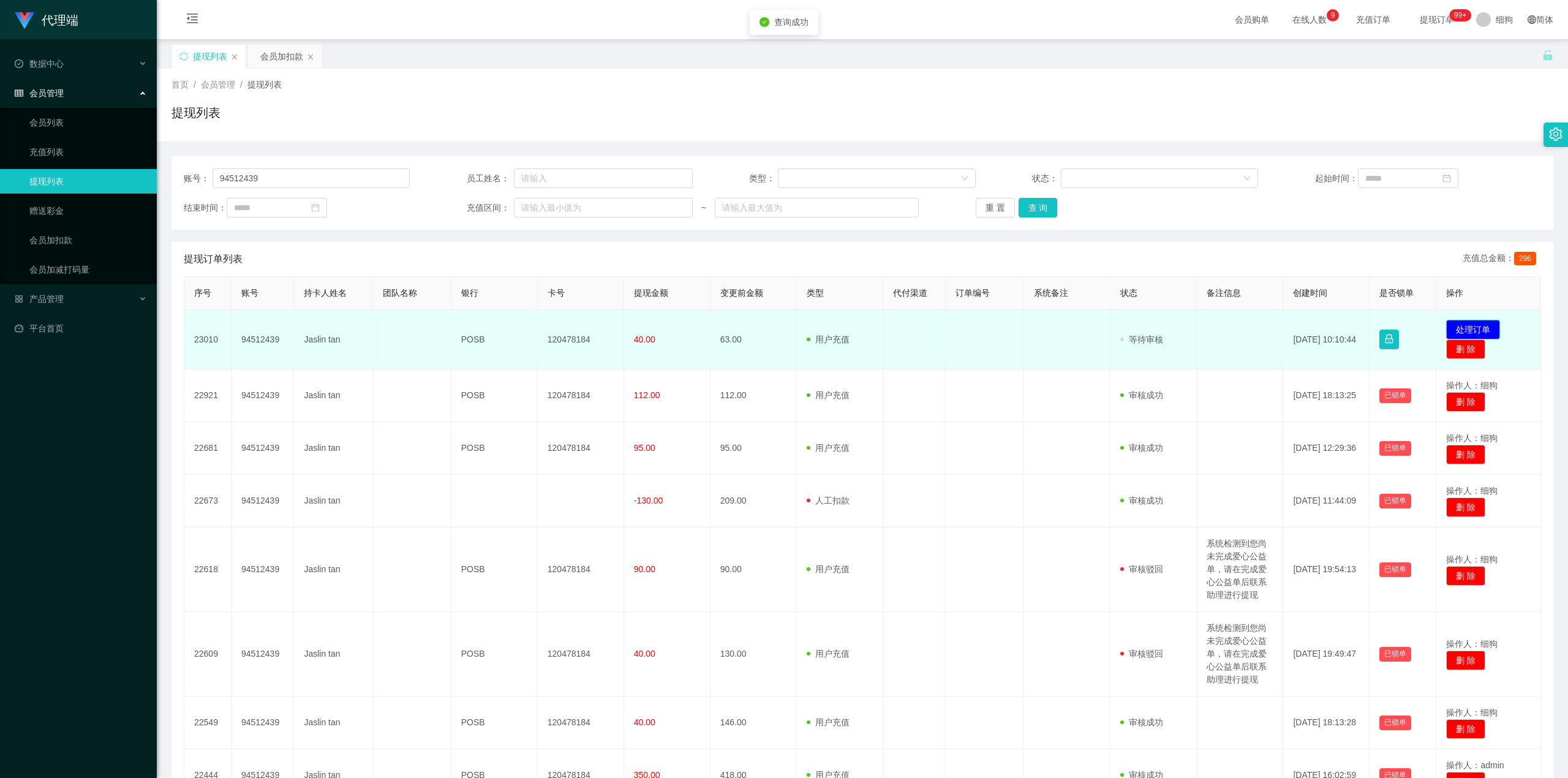
click at [968, 306] on button "处理订单" at bounding box center [1473, 329] width 54 height 20
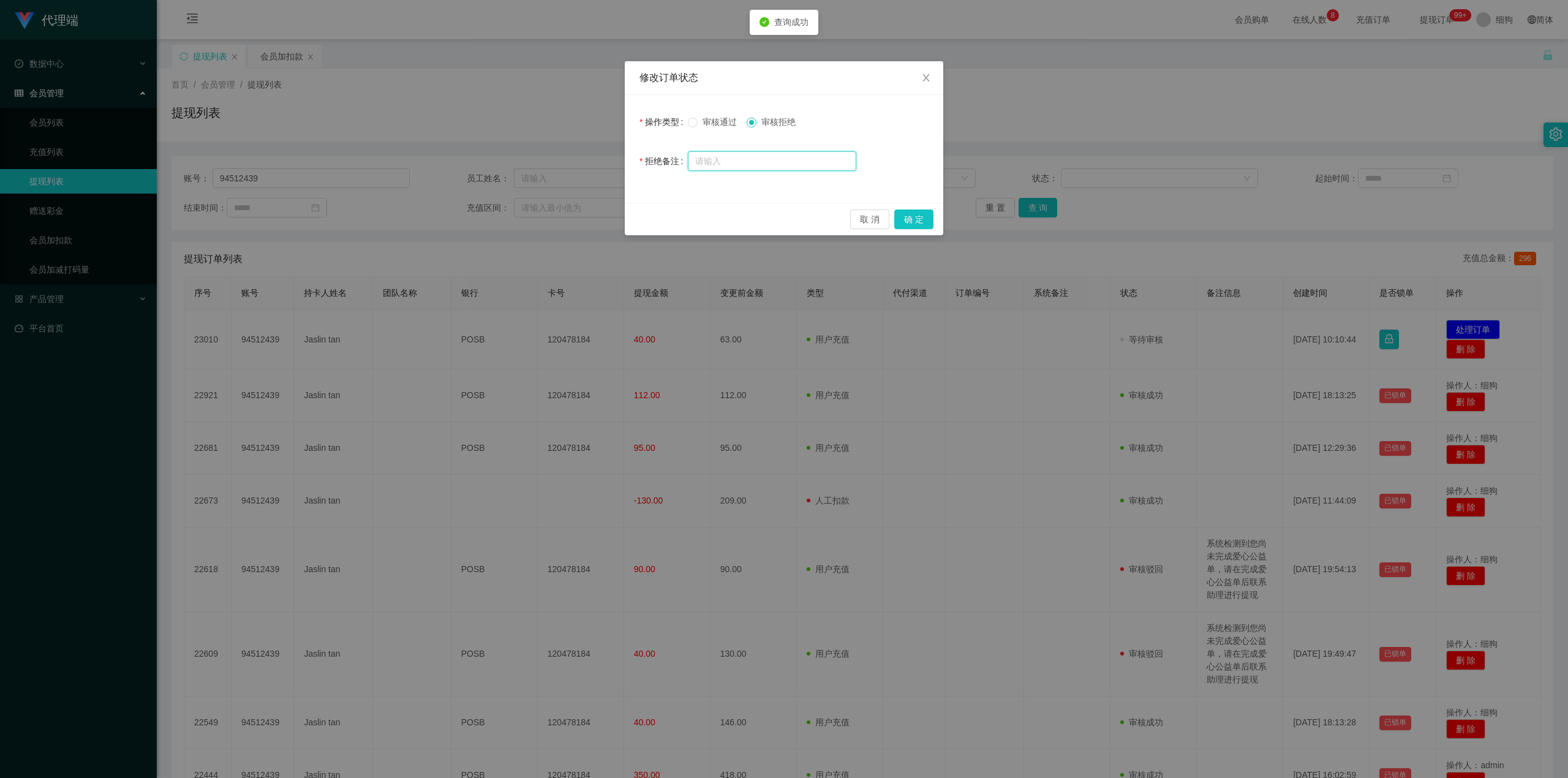
click at [771, 154] on input "text" at bounding box center [771, 161] width 168 height 20
type input "x"
type input "j"
type input "您好，檢測到您沒有按照商家規定的要求參加竟搶活動，請聯繫助理申請，完成後再次申請提現。"
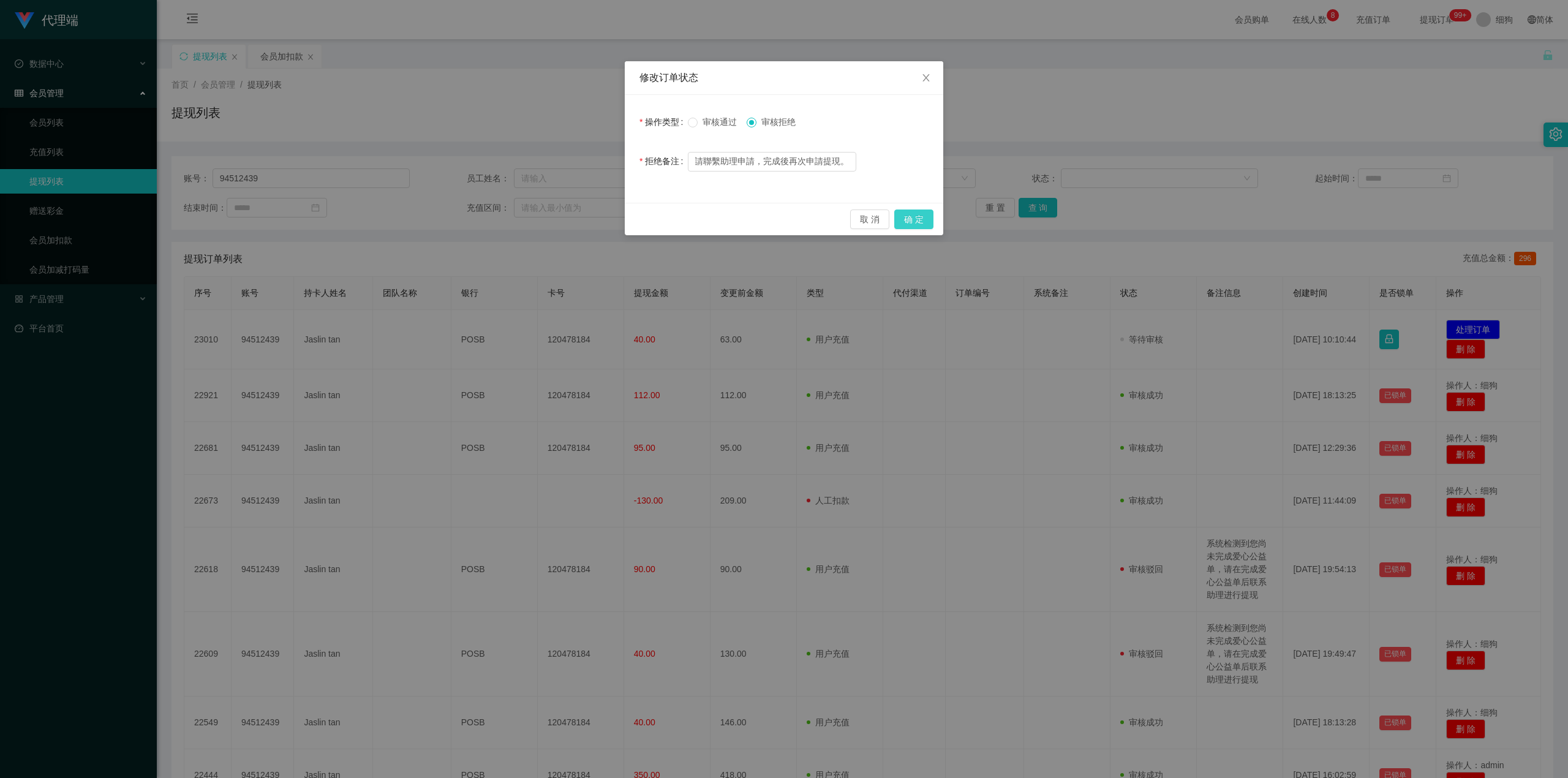
click at [919, 215] on button "确 定" at bounding box center [914, 219] width 39 height 20
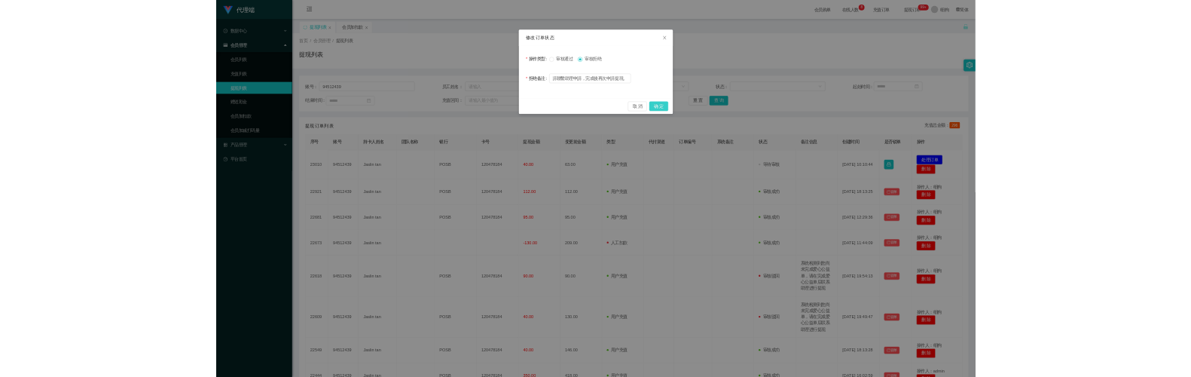
scroll to position [0, 0]
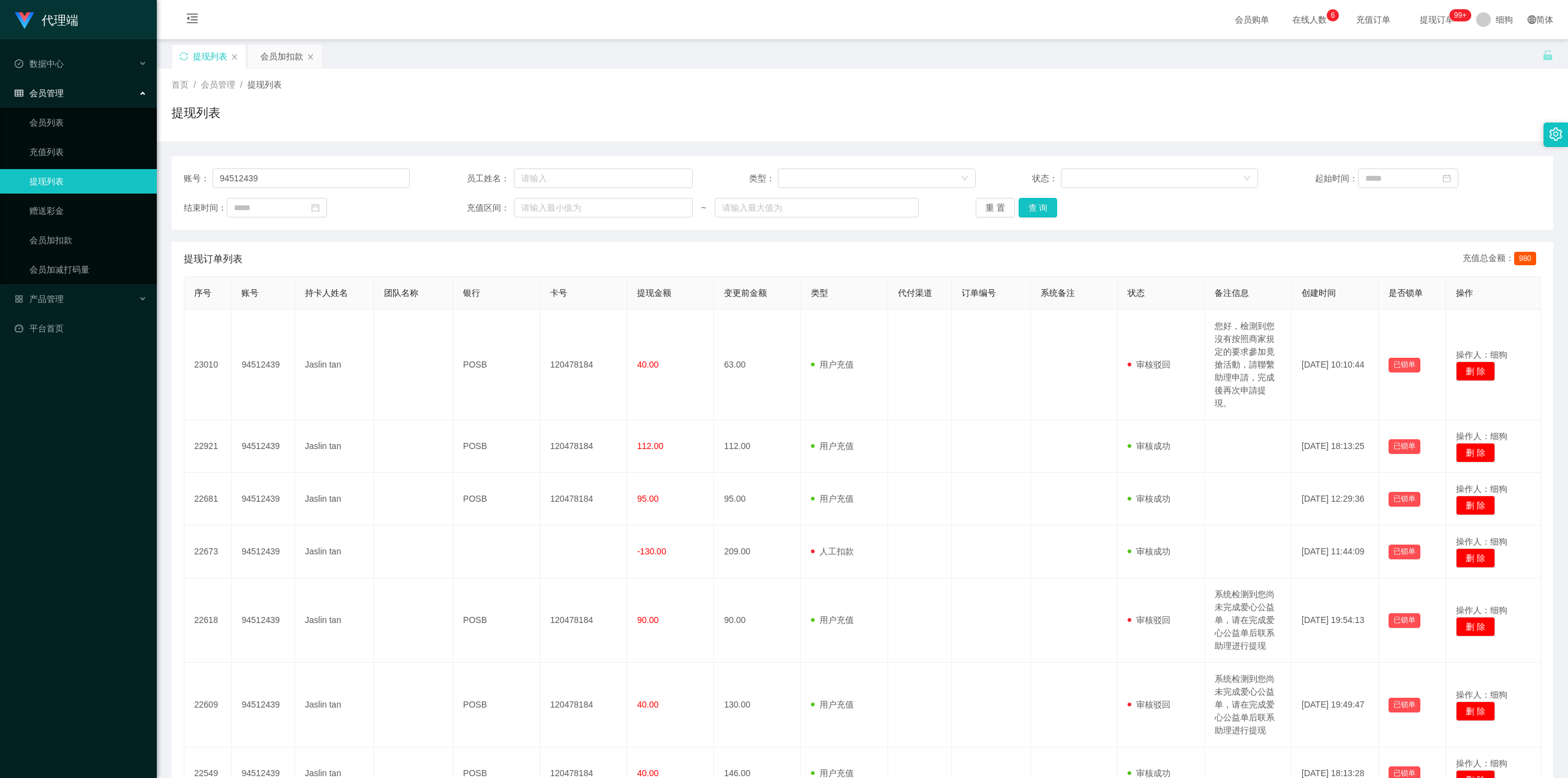
drag, startPoint x: 776, startPoint y: 288, endPoint x: 797, endPoint y: 287, distance: 21.0
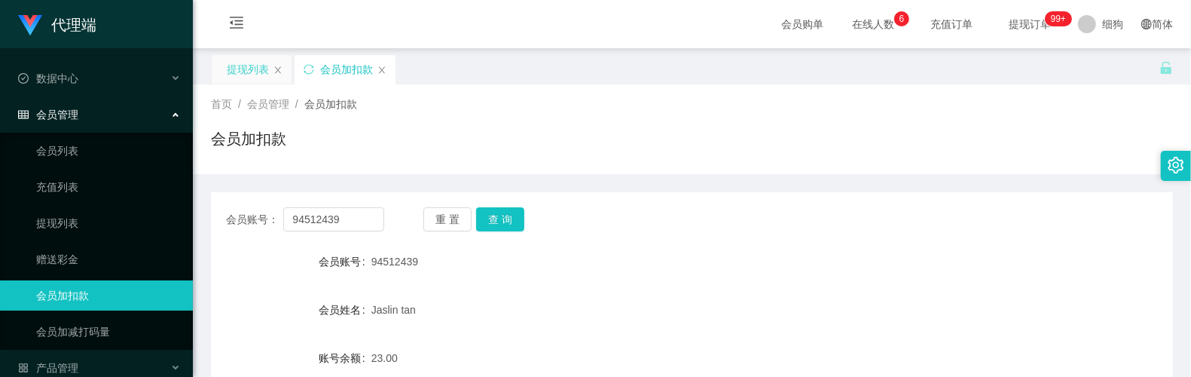
click at [248, 82] on div "提现列表" at bounding box center [248, 69] width 42 height 29
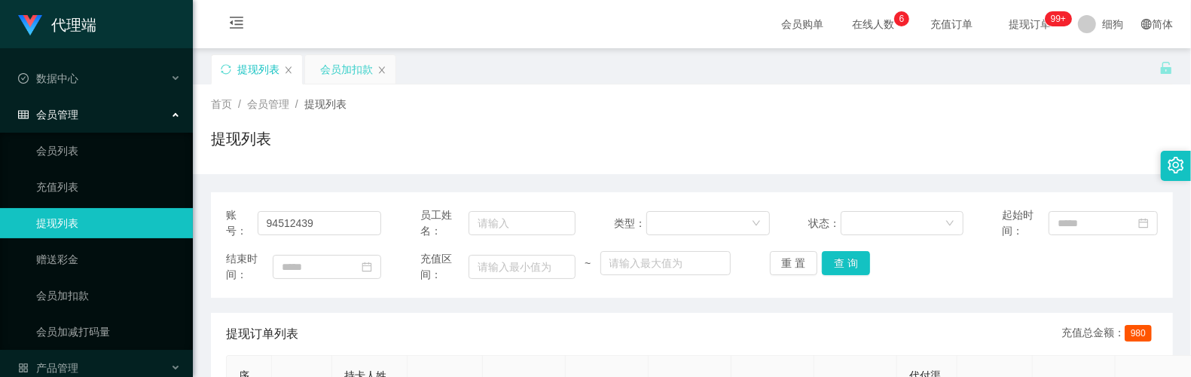
click at [341, 72] on div "会员加扣款" at bounding box center [346, 69] width 53 height 29
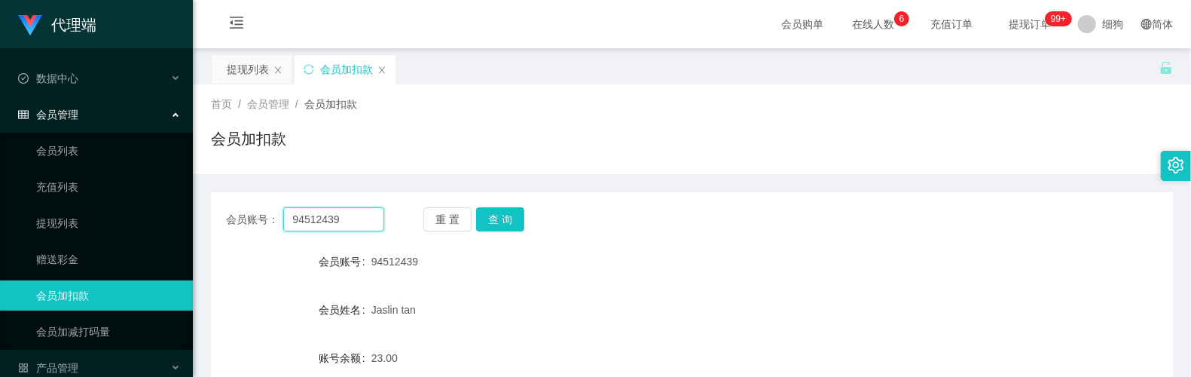
drag, startPoint x: 351, startPoint y: 219, endPoint x: 311, endPoint y: 216, distance: 40.0
click at [212, 208] on div "会员账号： 94512439 重 置 查 询" at bounding box center [692, 219] width 962 height 24
paste input "5741"
type input "5741"
click at [499, 220] on button "查 询" at bounding box center [500, 219] width 48 height 24
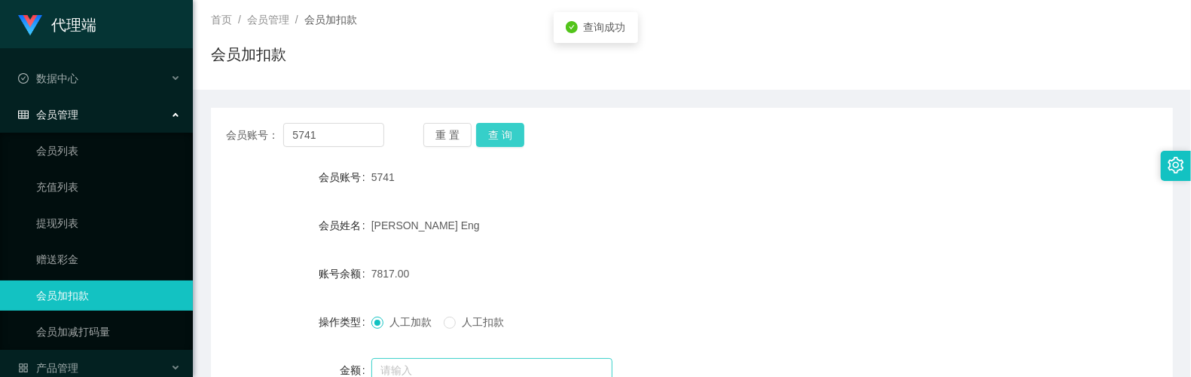
scroll to position [200, 0]
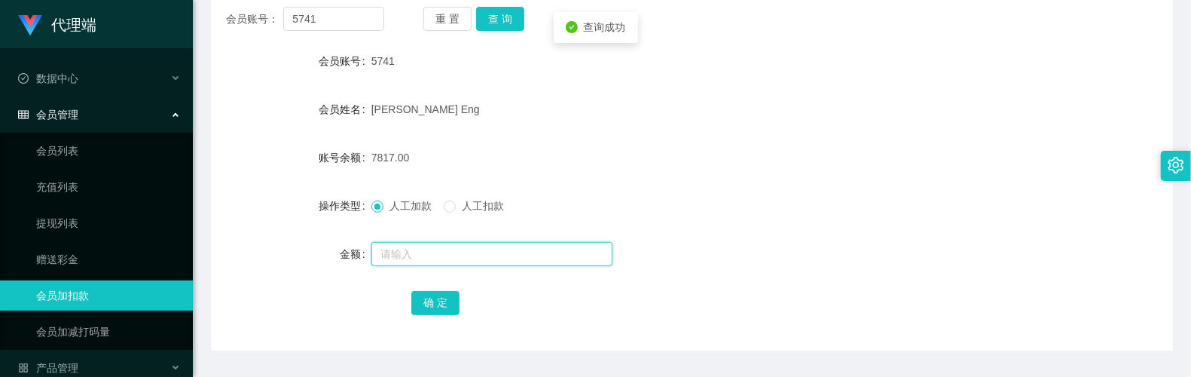
click at [431, 254] on input "text" at bounding box center [491, 254] width 241 height 24
type input "8"
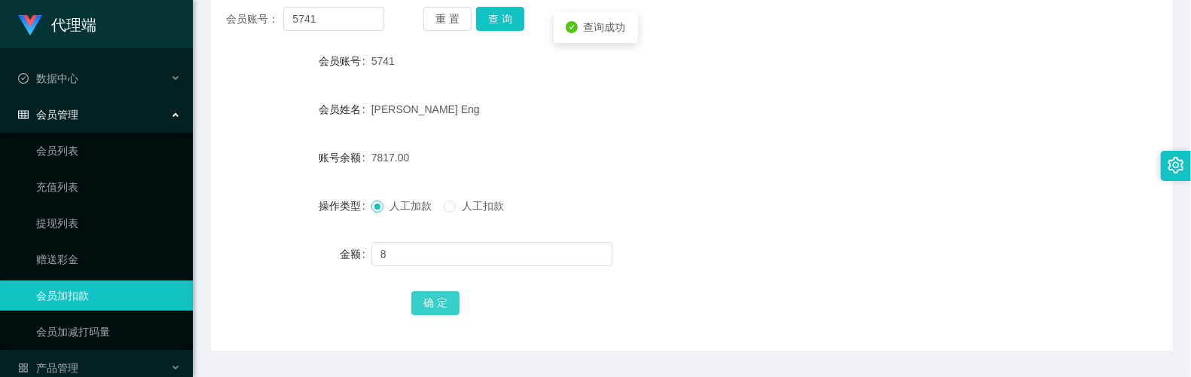
click at [441, 297] on button "确 定" at bounding box center [435, 303] width 48 height 24
drag, startPoint x: 359, startPoint y: 25, endPoint x: 288, endPoint y: 30, distance: 71.8
click at [194, 24] on main "关闭左侧 关闭右侧 关闭其它 刷新页面 提现列表 会员加扣款 首页 / 会员管理 / 会员加扣款 / 会员加扣款 会员账号： 5741 重 置 查 询 会员账…" at bounding box center [692, 99] width 998 height 503
paste input "94512439"
click at [509, 22] on button "查 询" at bounding box center [500, 19] width 48 height 24
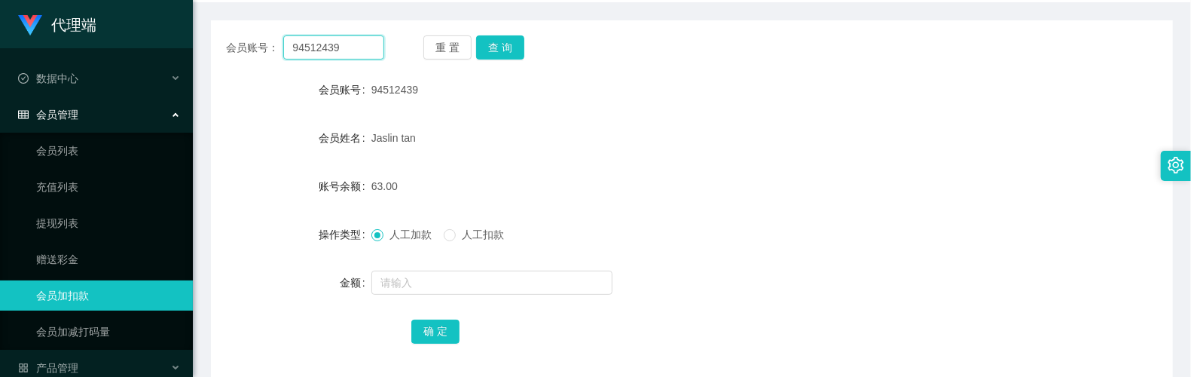
drag, startPoint x: 359, startPoint y: 15, endPoint x: 209, endPoint y: 17, distance: 150.0
click at [209, 17] on main "关闭左侧 关闭右侧 关闭其它 刷新页面 提现列表 会员加扣款 首页 / 会员管理 / 会员加扣款 / 会员加扣款 会员账号： 94512439 重 置 查 询…" at bounding box center [692, 127] width 998 height 503
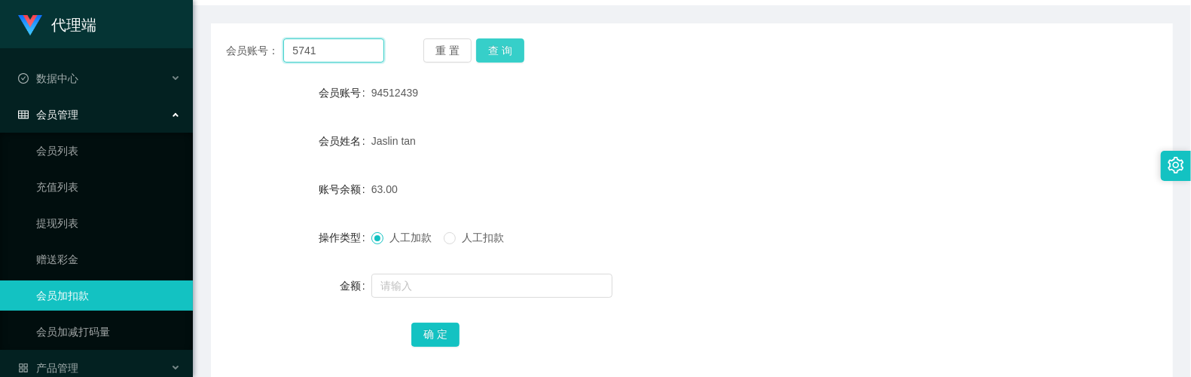
type input "5741"
click at [513, 41] on button "查 询" at bounding box center [500, 50] width 48 height 24
click at [737, 247] on div "人工加款 人工扣款" at bounding box center [651, 237] width 561 height 30
click at [487, 55] on button "查 询" at bounding box center [500, 50] width 48 height 24
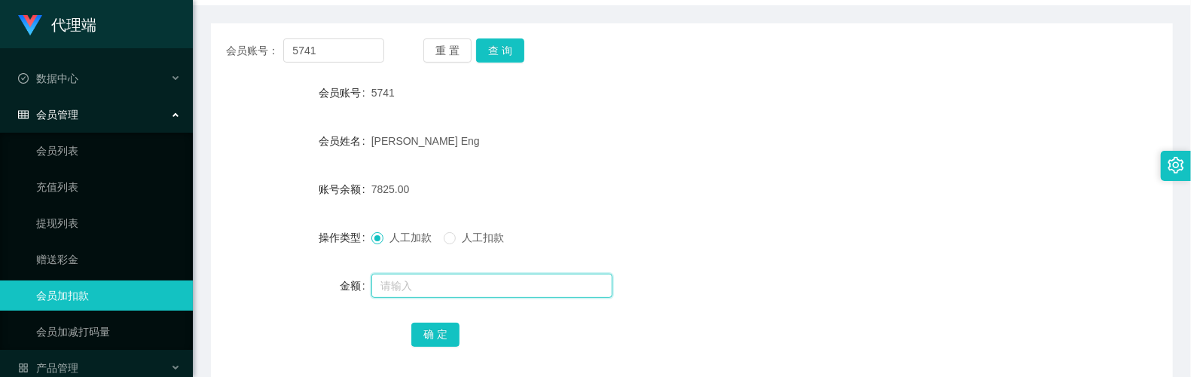
click at [435, 277] on input "text" at bounding box center [491, 286] width 241 height 24
type input "8"
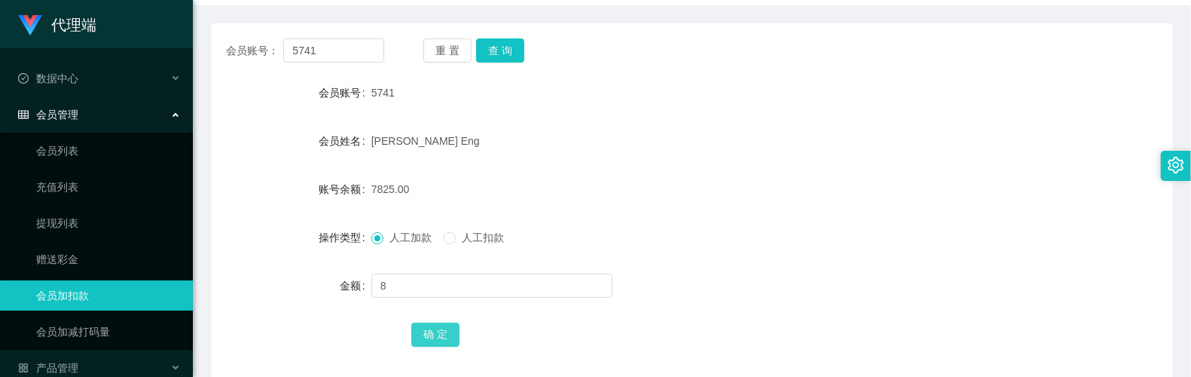
click at [452, 338] on button "确 定" at bounding box center [435, 335] width 48 height 24
click at [693, 166] on form "会员账号 5741 会员姓名 [PERSON_NAME] Eng 账号余额 7833.00 操作类型 人工加款 人工扣款 金额 确 定" at bounding box center [692, 213] width 962 height 271
drag, startPoint x: 706, startPoint y: 176, endPoint x: 606, endPoint y: 76, distance: 141.7
click at [706, 176] on div "7833.00" at bounding box center [651, 189] width 561 height 30
click at [619, 212] on form "会员账号 5741 会员姓名 [PERSON_NAME] Eng 账号余额 7833.00 操作类型 人工加款 人工扣款 金额 确 定" at bounding box center [692, 213] width 962 height 271
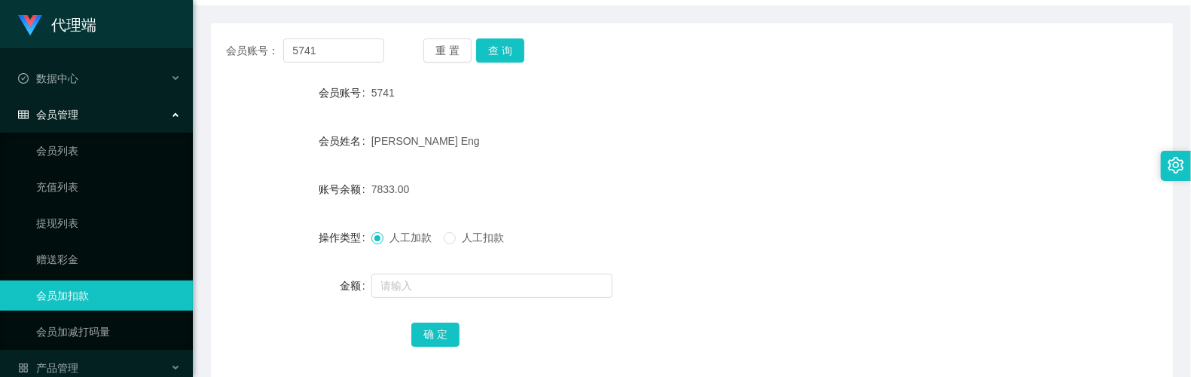
drag, startPoint x: 670, startPoint y: 216, endPoint x: 678, endPoint y: 203, distance: 15.3
click at [671, 217] on form "会员账号 5741 会员姓名 [PERSON_NAME] Eng 账号余额 7833.00 操作类型 人工加款 人工扣款 金额 确 定" at bounding box center [692, 213] width 962 height 271
click at [463, 282] on input "text" at bounding box center [491, 286] width 241 height 24
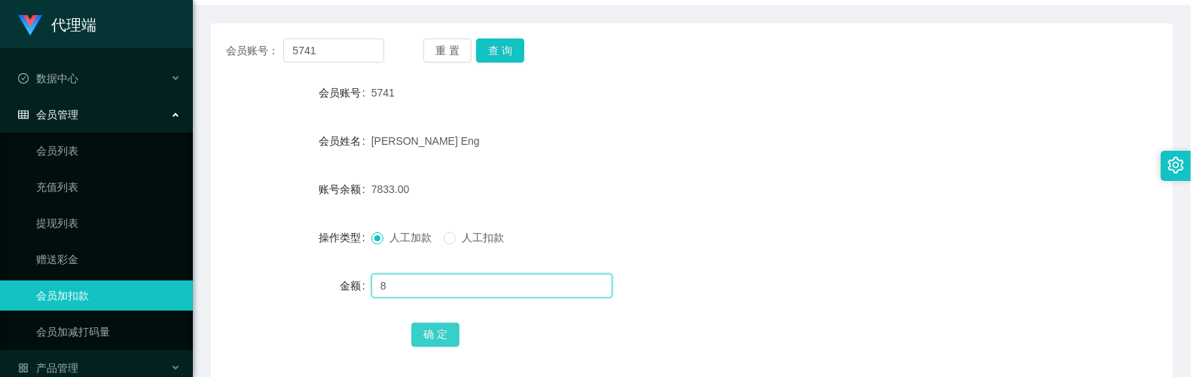
type input "8"
click at [443, 329] on button "确 定" at bounding box center [435, 335] width 48 height 24
click at [414, 289] on input "text" at bounding box center [491, 286] width 241 height 24
type input "8"
drag, startPoint x: 434, startPoint y: 338, endPoint x: 445, endPoint y: 279, distance: 59.7
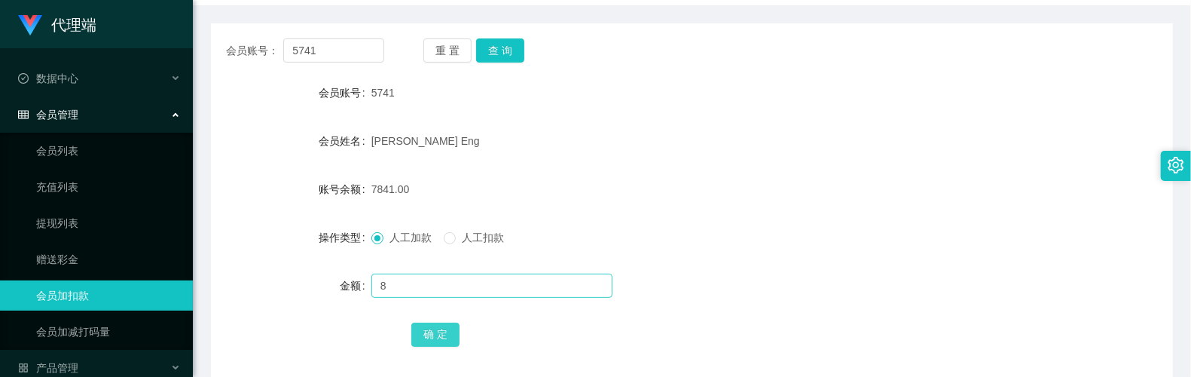
click at [434, 338] on button "确 定" at bounding box center [435, 335] width 48 height 24
click at [430, 284] on input "text" at bounding box center [491, 286] width 241 height 24
type input "8"
click at [446, 332] on button "确 定" at bounding box center [435, 335] width 48 height 24
